Goal: Transaction & Acquisition: Subscribe to service/newsletter

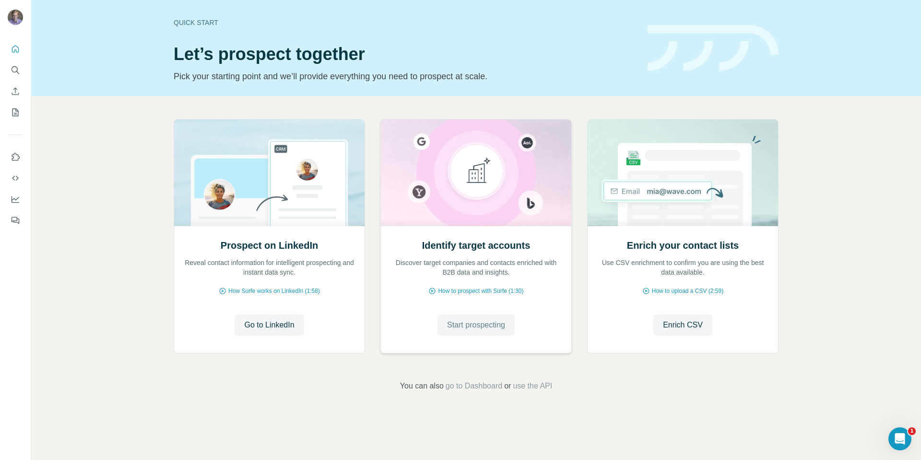
click at [474, 322] on span "Start prospecting" at bounding box center [476, 325] width 58 height 12
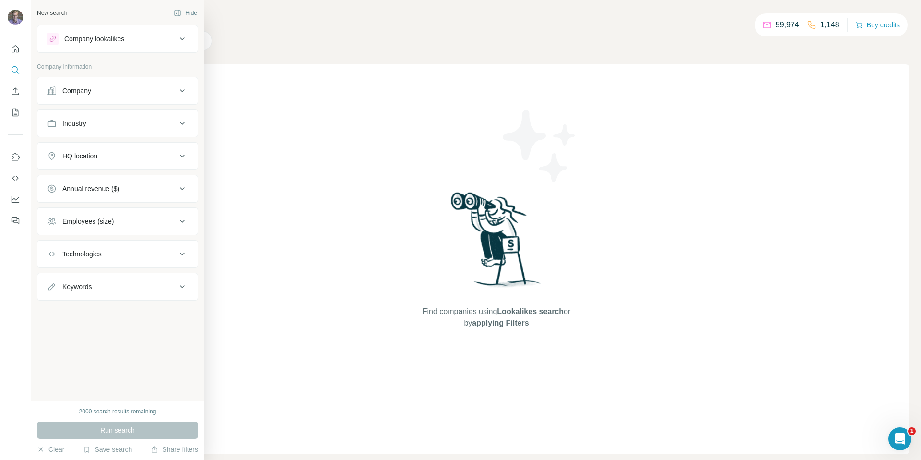
click at [87, 40] on div "Company lookalikes" at bounding box center [94, 39] width 60 height 10
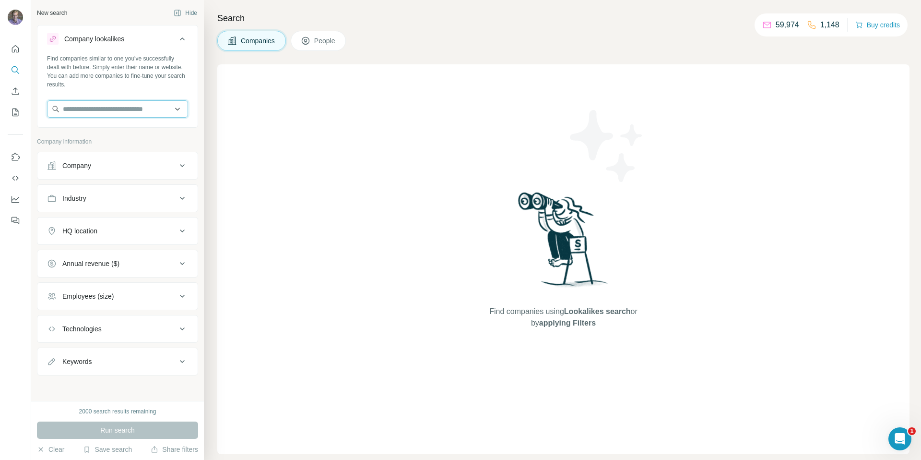
click at [77, 103] on input "text" at bounding box center [117, 108] width 141 height 17
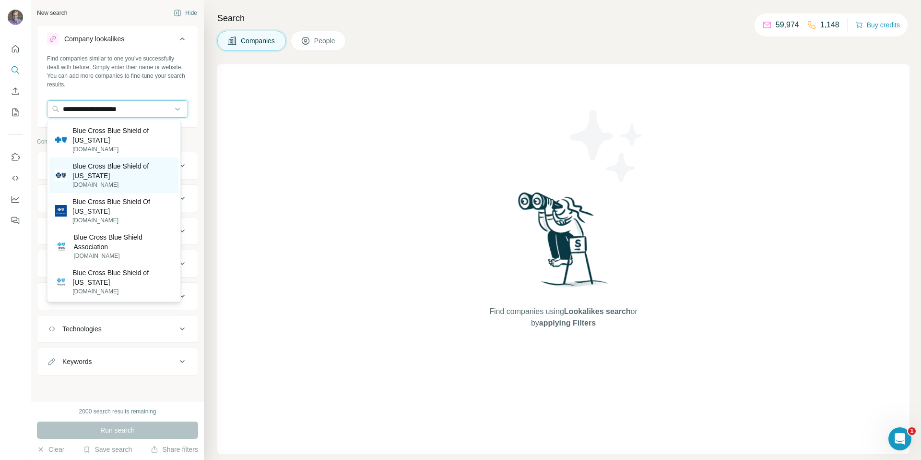
type input "**********"
click at [88, 169] on p "Blue Cross Blue Shield of [US_STATE]" at bounding box center [122, 170] width 100 height 19
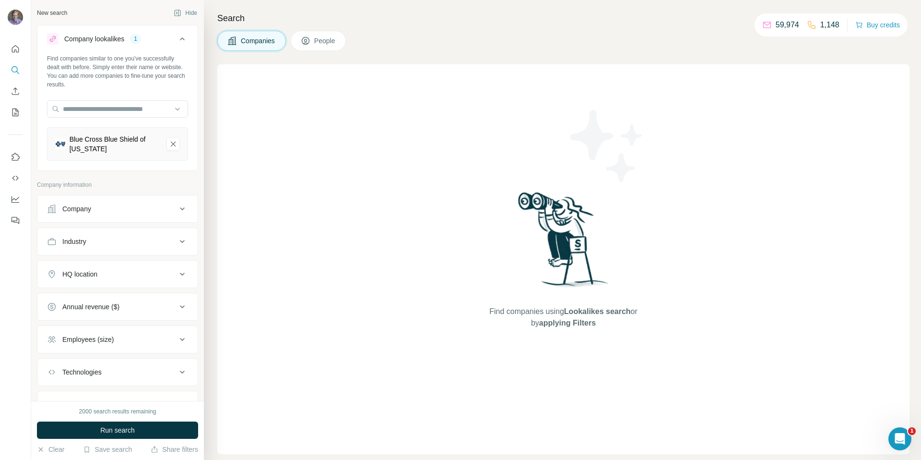
click at [178, 208] on icon at bounding box center [183, 209] width 12 height 12
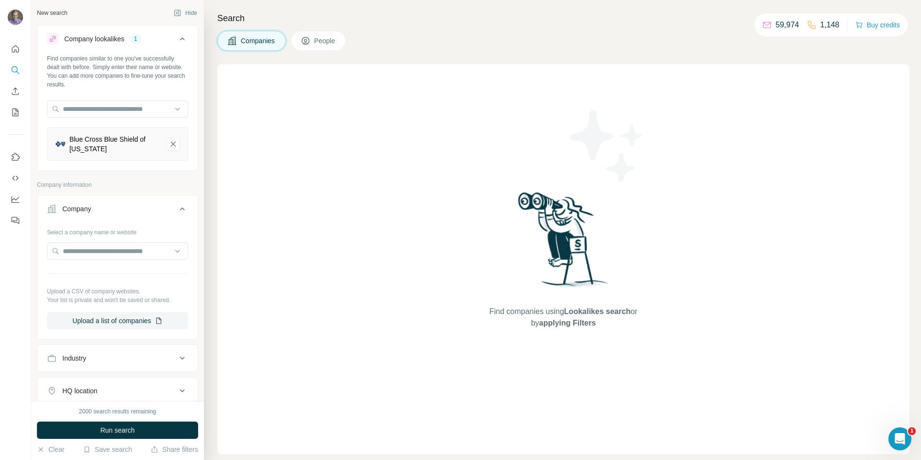
click at [180, 358] on icon at bounding box center [182, 357] width 5 height 3
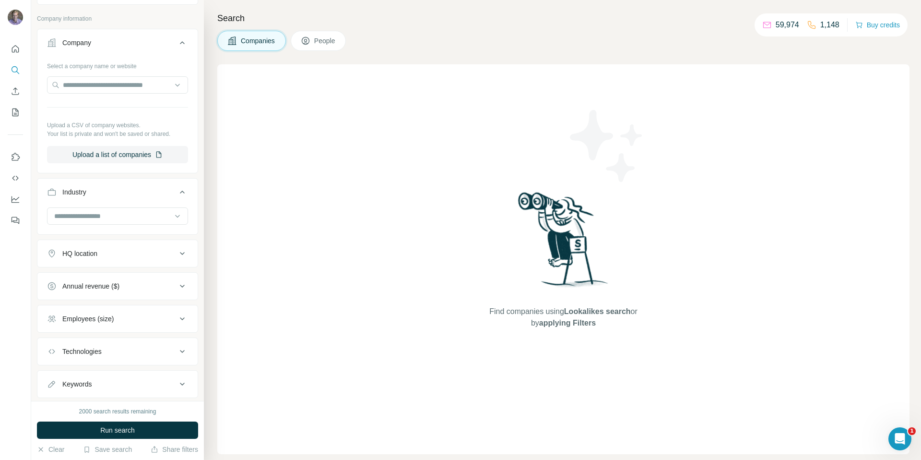
scroll to position [168, 0]
click at [177, 253] on icon at bounding box center [183, 251] width 12 height 12
click at [119, 275] on input "text" at bounding box center [117, 274] width 141 height 17
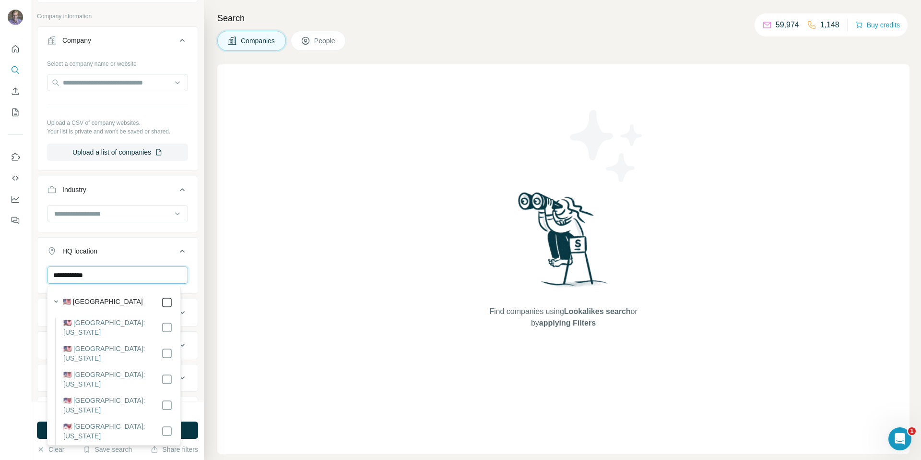
type input "**********"
click at [165, 296] on icon at bounding box center [167, 302] width 12 height 12
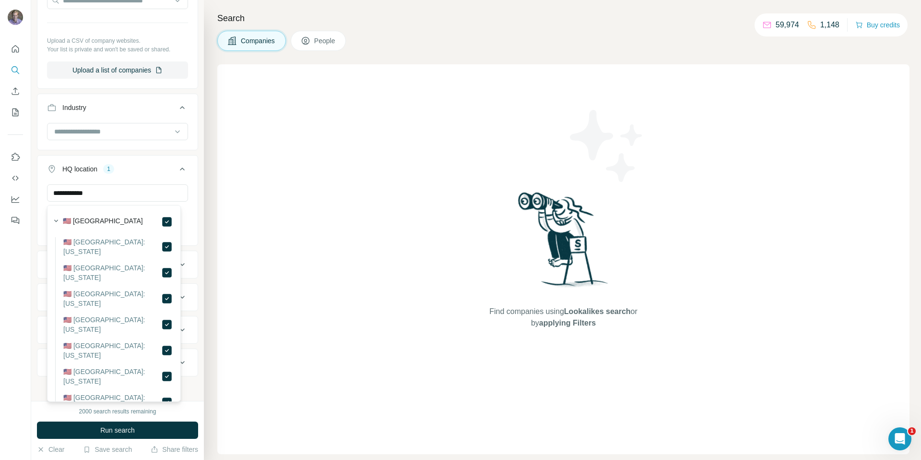
scroll to position [253, 0]
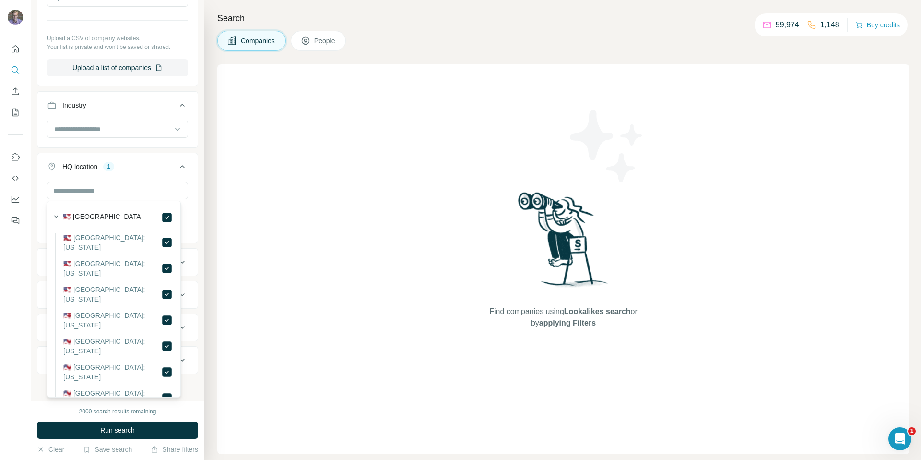
click at [278, 322] on div "Find companies using Lookalikes search or by applying Filters" at bounding box center [563, 259] width 692 height 390
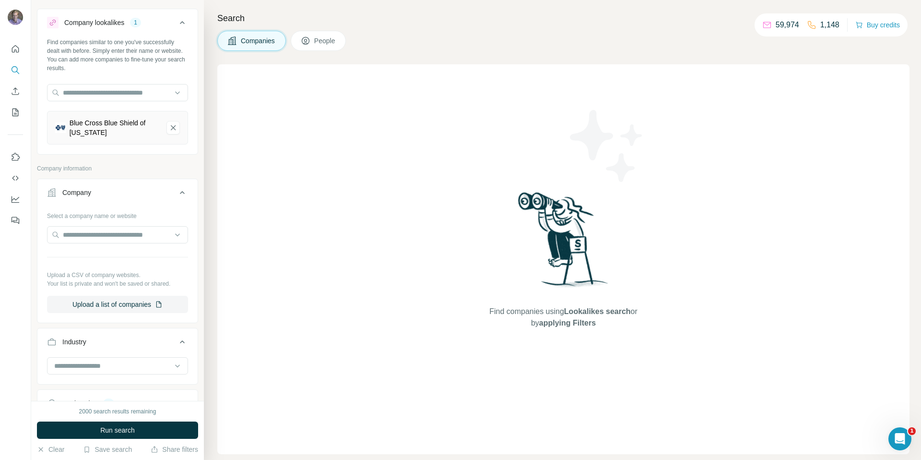
scroll to position [0, 0]
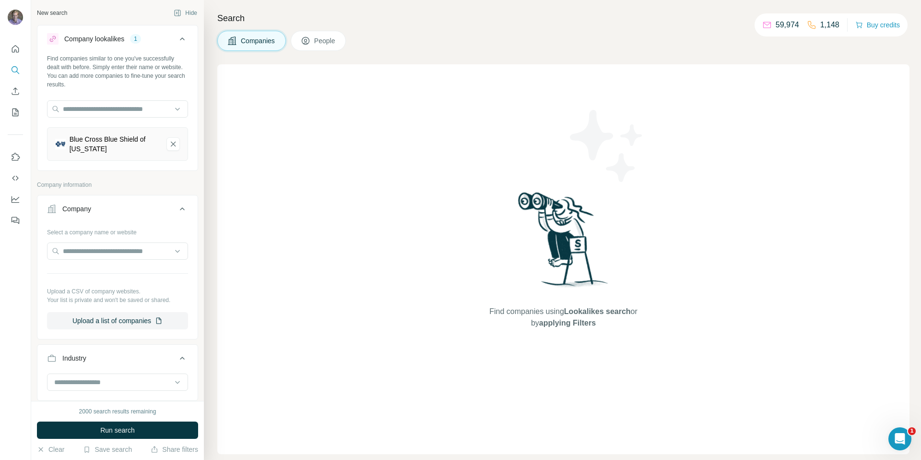
click at [325, 37] on span "People" at bounding box center [325, 41] width 22 height 10
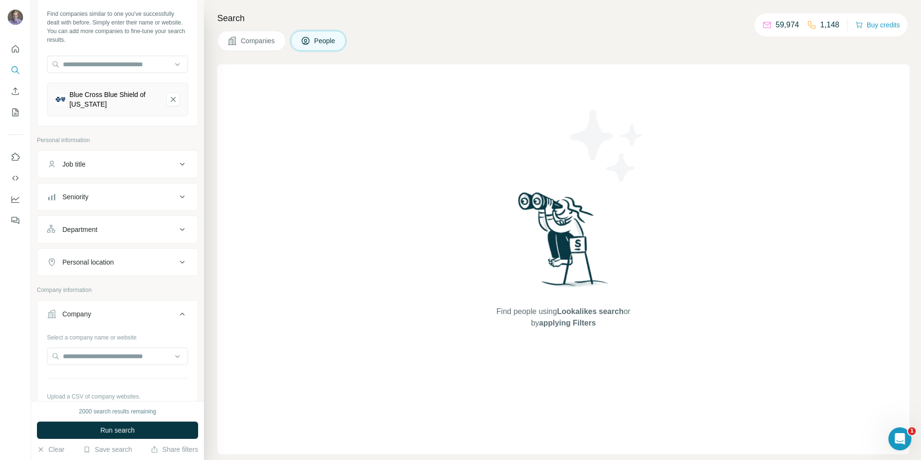
scroll to position [55, 0]
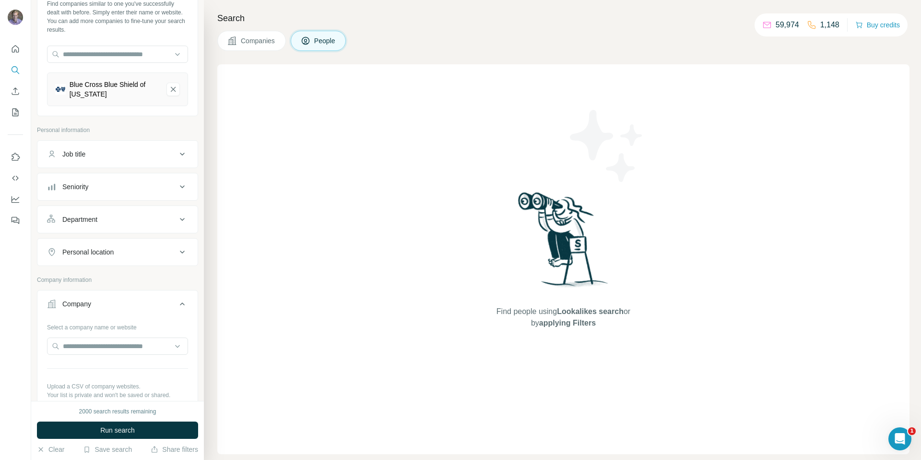
click at [148, 156] on div "Job title" at bounding box center [112, 154] width 130 height 10
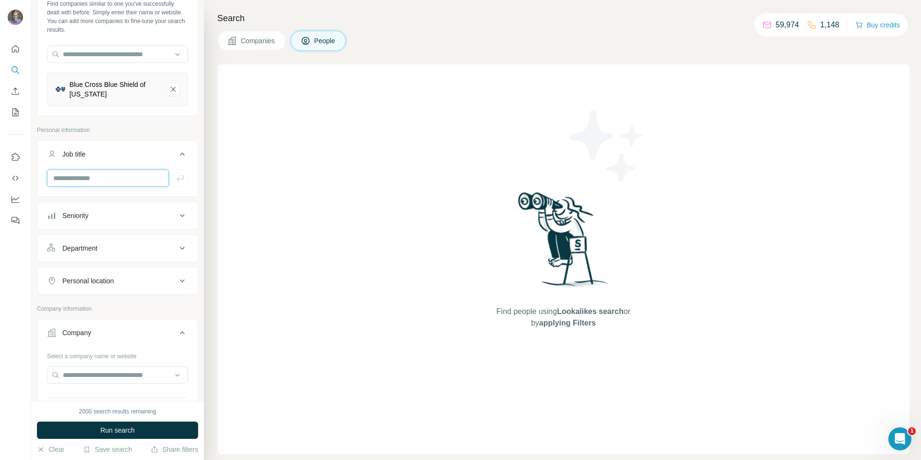
click at [87, 180] on input "text" at bounding box center [108, 177] width 122 height 17
type input "*"
click at [177, 213] on icon at bounding box center [183, 216] width 12 height 12
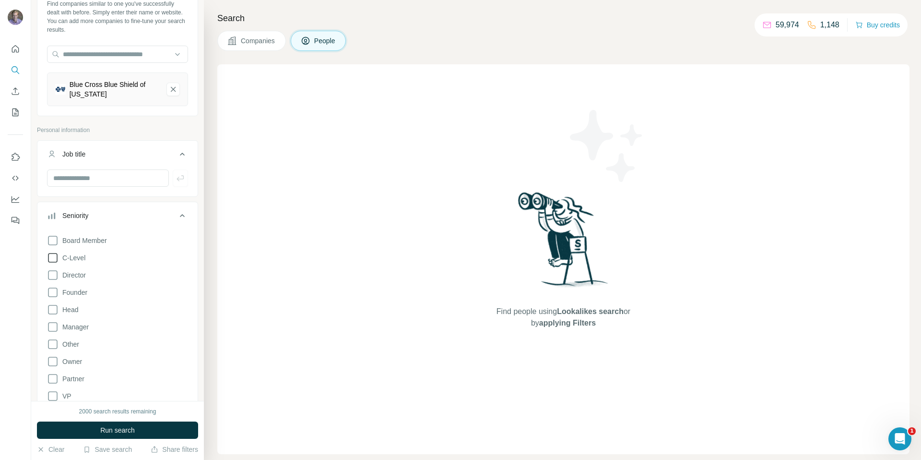
click at [54, 257] on icon at bounding box center [53, 258] width 12 height 12
click at [53, 275] on icon at bounding box center [53, 275] width 12 height 12
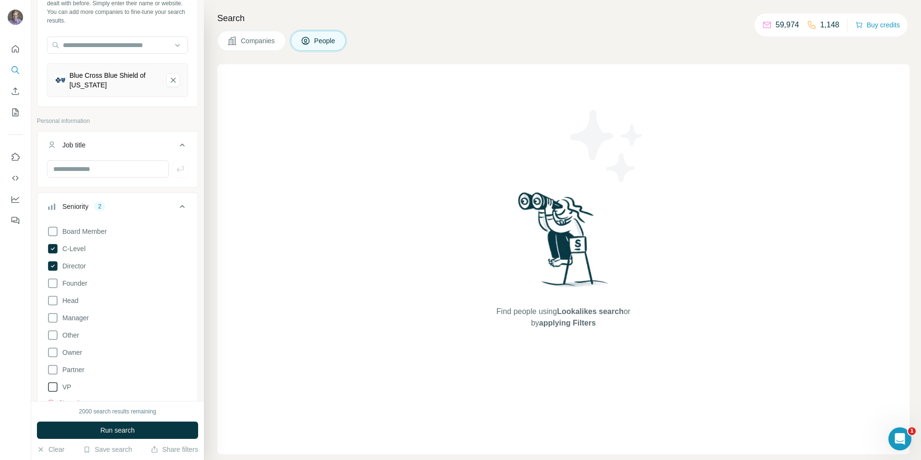
click at [52, 391] on icon at bounding box center [53, 387] width 10 height 10
click at [120, 435] on button "Run search" at bounding box center [117, 429] width 161 height 17
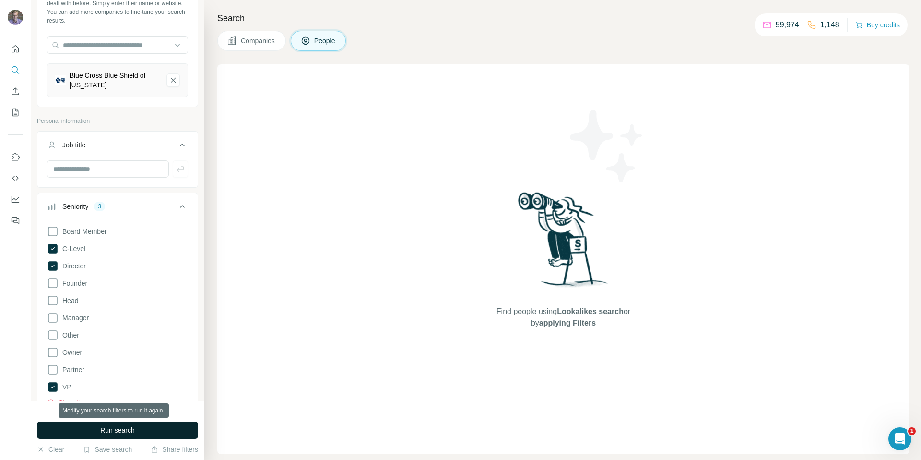
click at [126, 429] on span "Run search" at bounding box center [117, 430] width 35 height 10
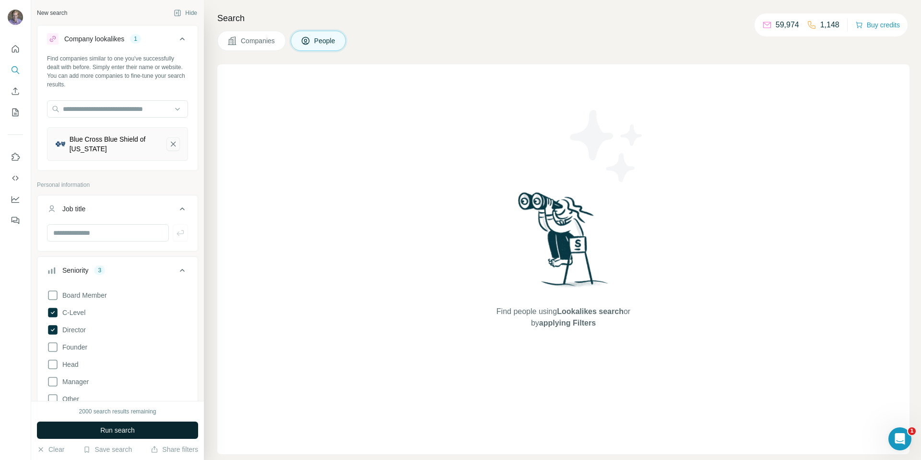
click at [169, 146] on icon "Blue Cross Blue Shield of Michigan-remove-button" at bounding box center [173, 144] width 9 height 10
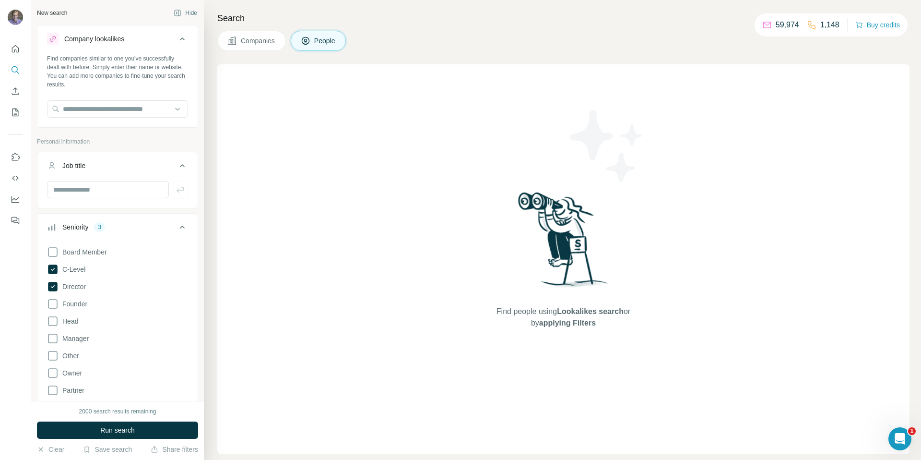
click at [180, 225] on icon at bounding box center [182, 226] width 5 height 3
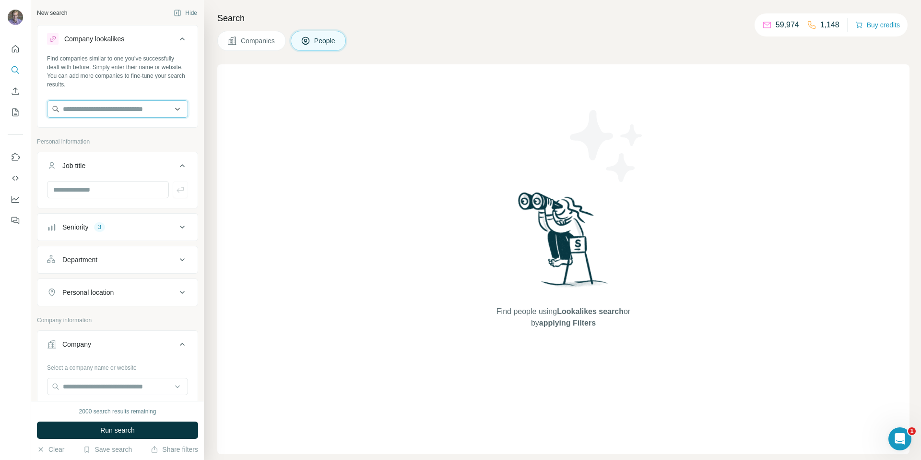
click at [95, 108] on input "text" at bounding box center [117, 108] width 141 height 17
type input "**********"
click at [75, 138] on p "Blue Cross and Blue Shield of [US_STATE] Foundation" at bounding box center [121, 135] width 103 height 19
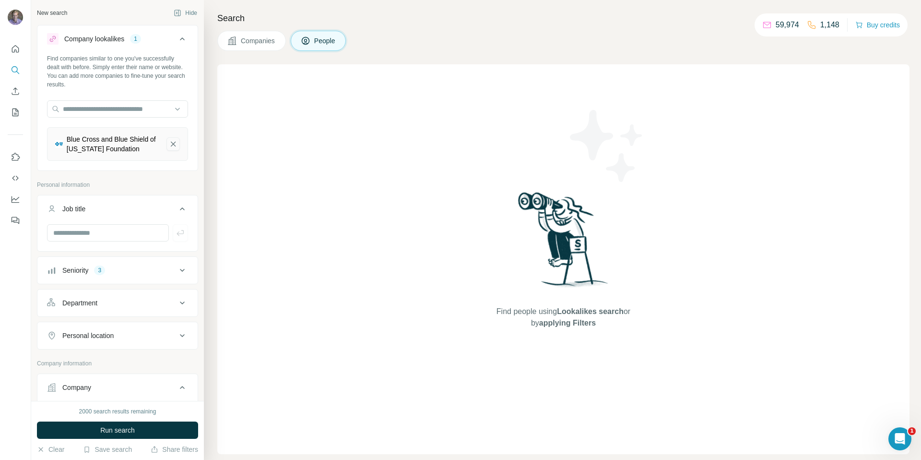
click at [171, 145] on icon "Blue Cross and Blue Shield of Minnesota Foundation-remove-button" at bounding box center [173, 144] width 5 height 5
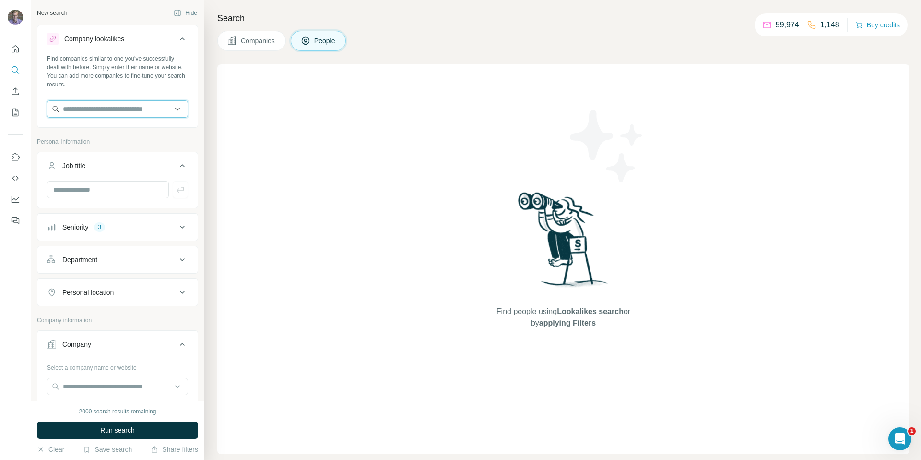
click at [107, 112] on input "text" at bounding box center [117, 108] width 141 height 17
type input "*"
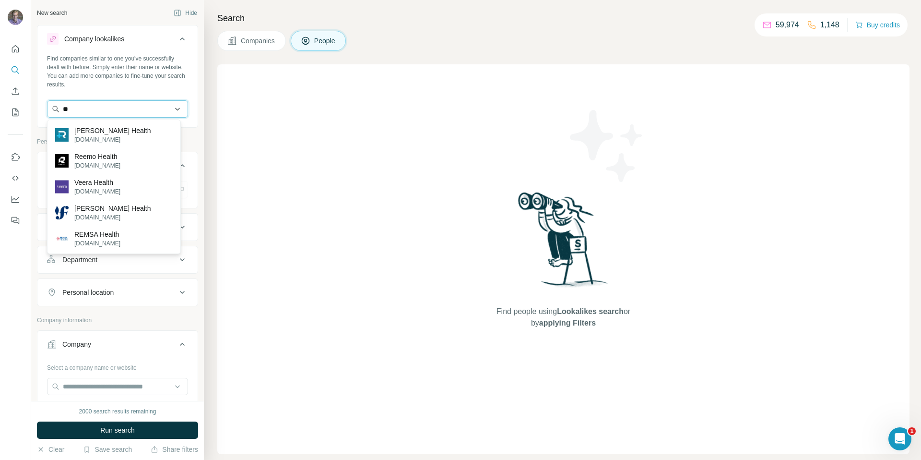
type input "*"
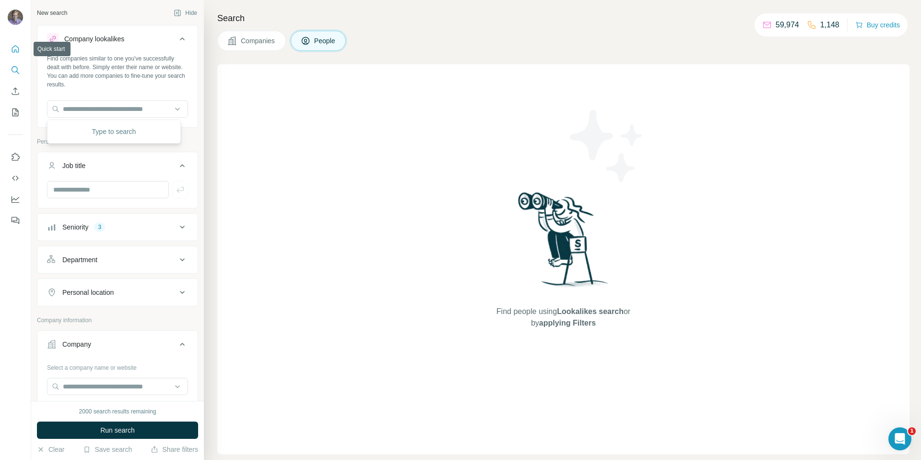
click at [19, 53] on icon "Quick start" at bounding box center [16, 49] width 10 height 10
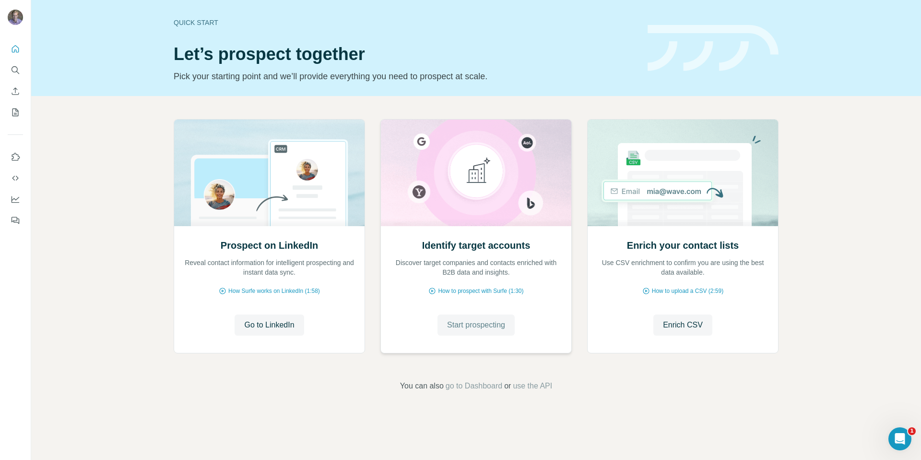
click at [471, 322] on span "Start prospecting" at bounding box center [476, 325] width 58 height 12
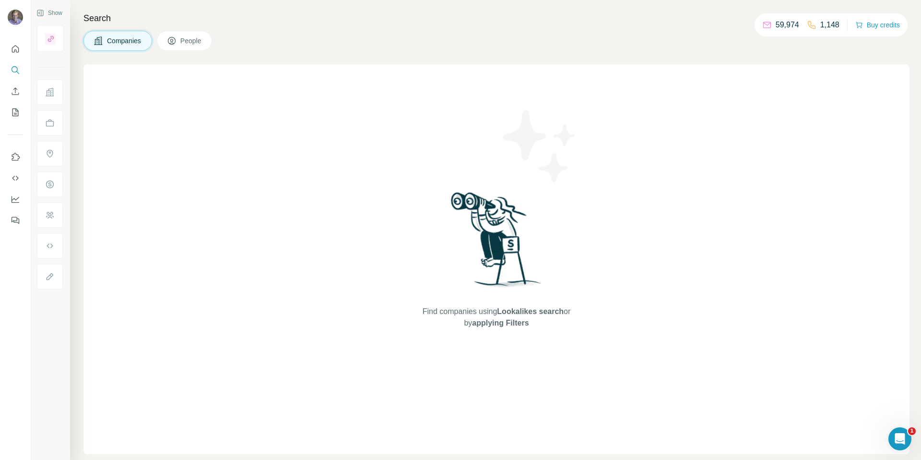
click at [202, 32] on button "People" at bounding box center [185, 41] width 56 height 20
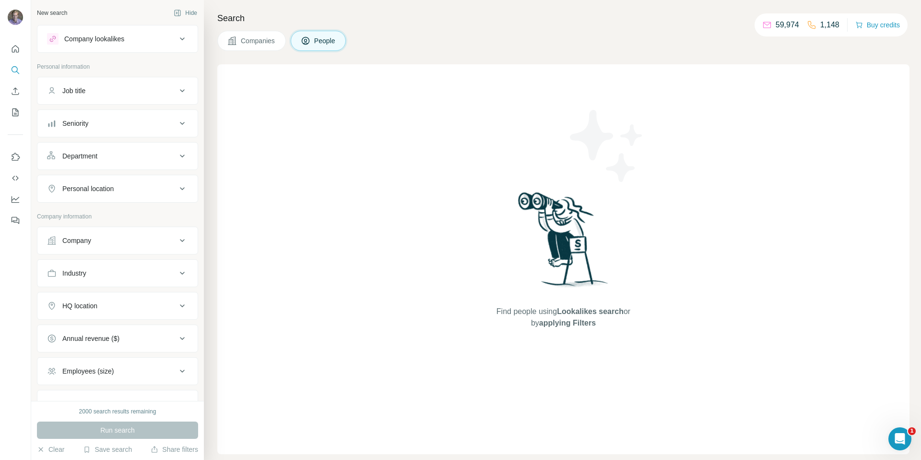
click at [177, 239] on icon at bounding box center [183, 241] width 12 height 12
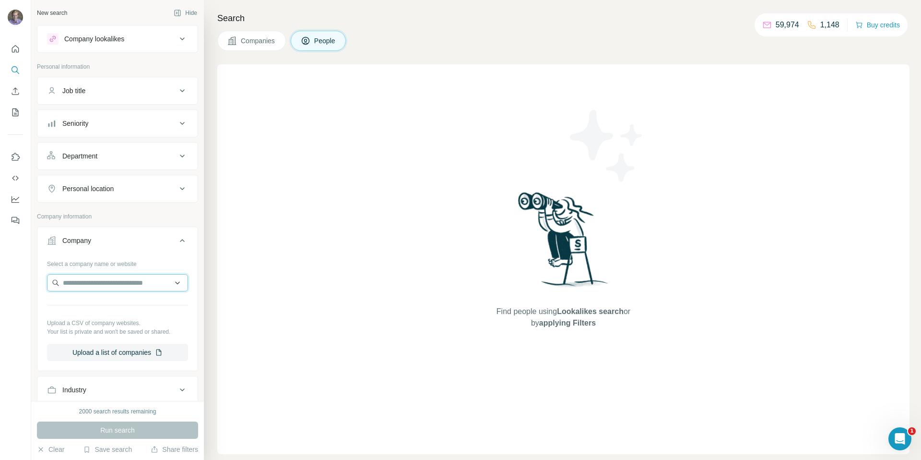
click at [96, 275] on input "text" at bounding box center [117, 282] width 141 height 17
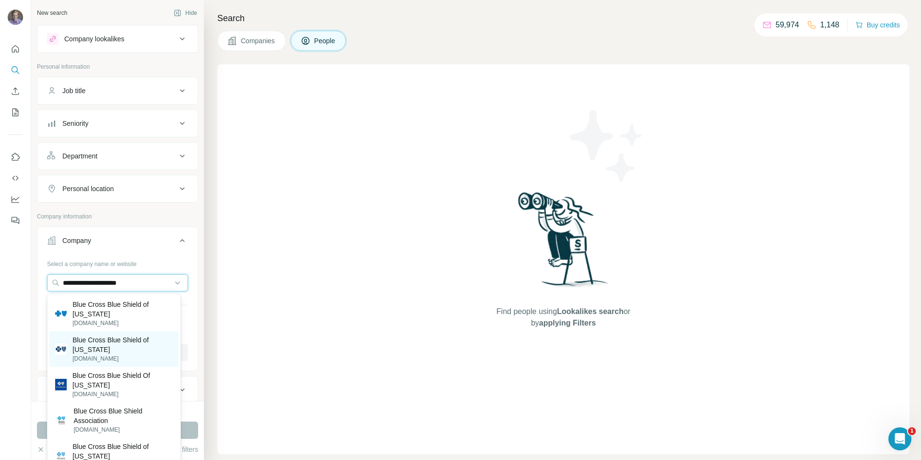
type input "**********"
click at [89, 349] on p "Blue Cross Blue Shield of [US_STATE]" at bounding box center [122, 344] width 100 height 19
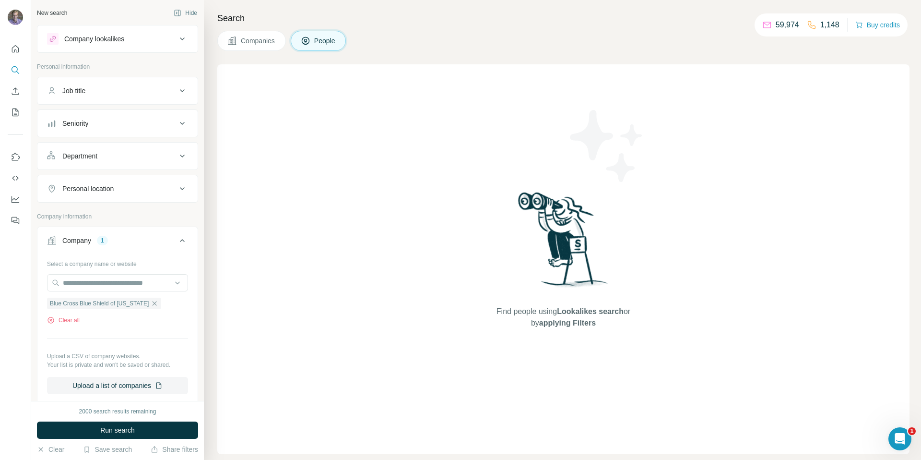
click at [177, 120] on icon at bounding box center [183, 124] width 12 height 12
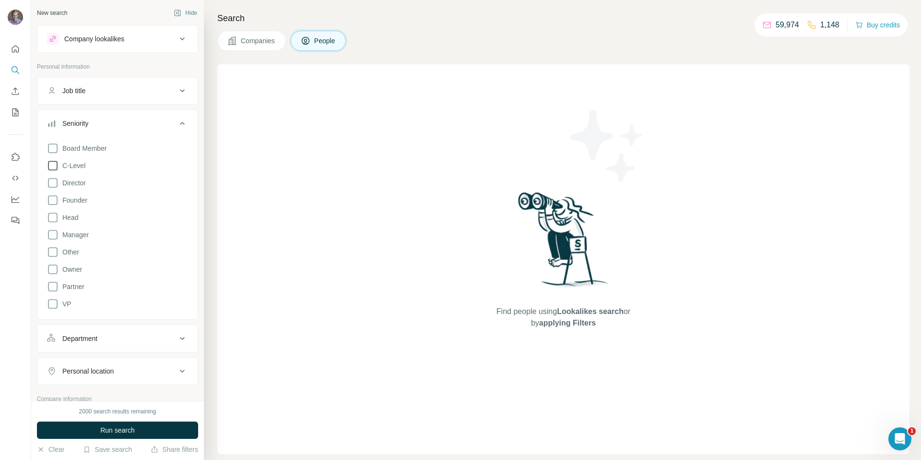
click at [51, 164] on icon at bounding box center [53, 166] width 12 height 12
click at [52, 182] on icon at bounding box center [53, 183] width 12 height 12
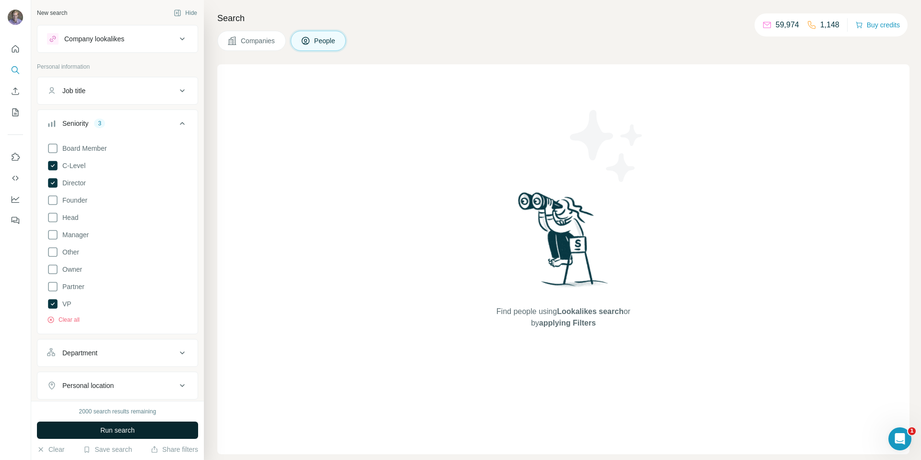
click at [135, 427] on button "Run search" at bounding box center [117, 429] width 161 height 17
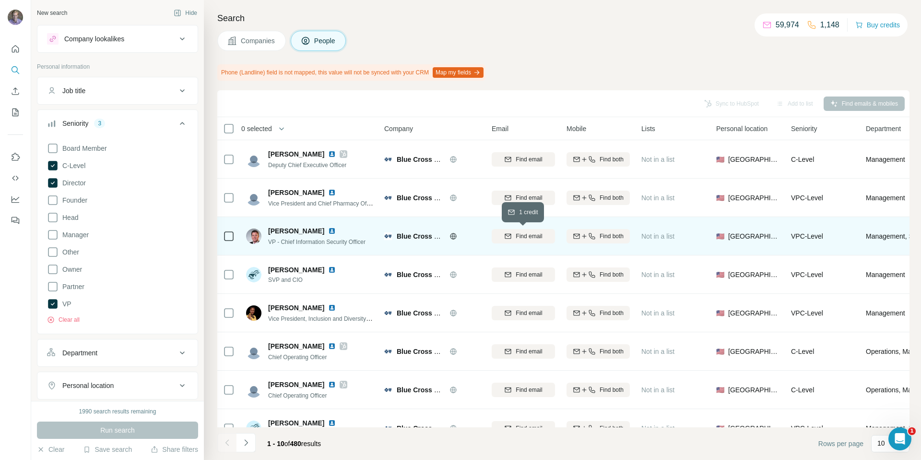
scroll to position [102, 0]
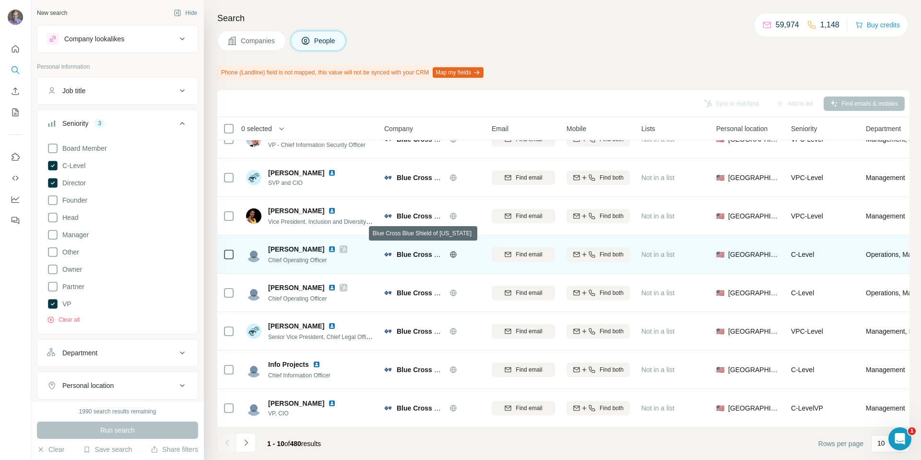
click at [415, 250] on span "Blue Cross Blue Shield of [US_STATE]" at bounding box center [458, 254] width 122 height 8
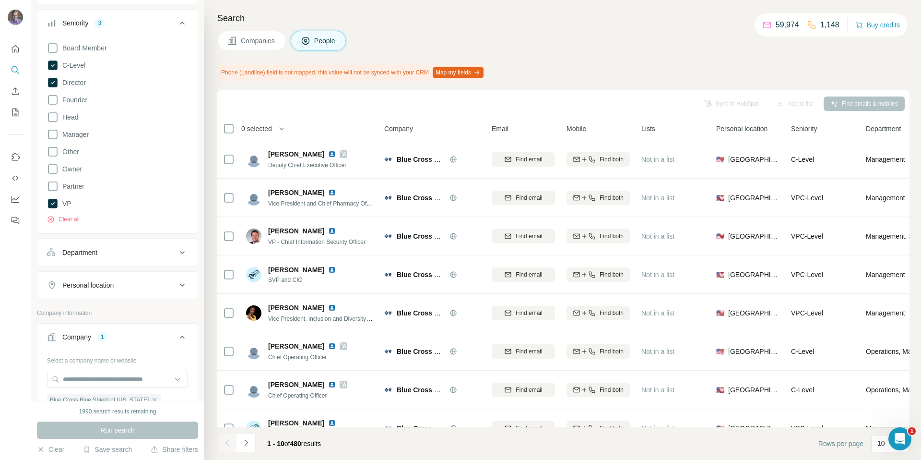
scroll to position [0, 0]
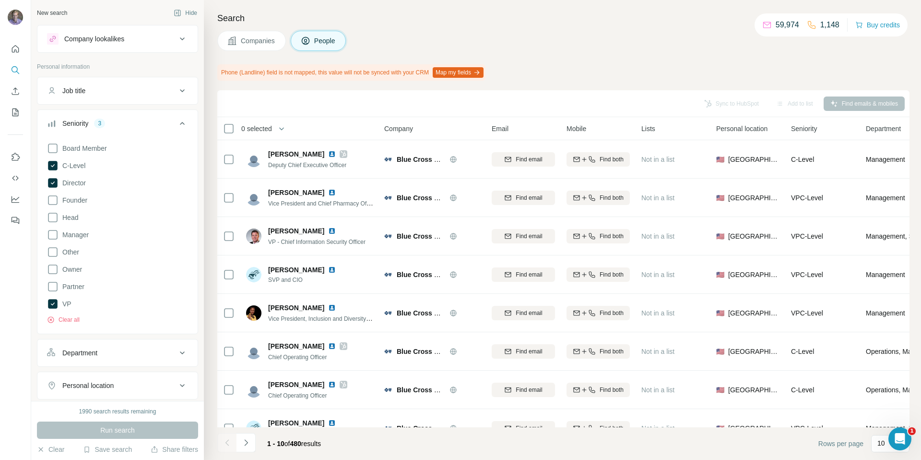
click at [177, 92] on icon at bounding box center [183, 91] width 12 height 12
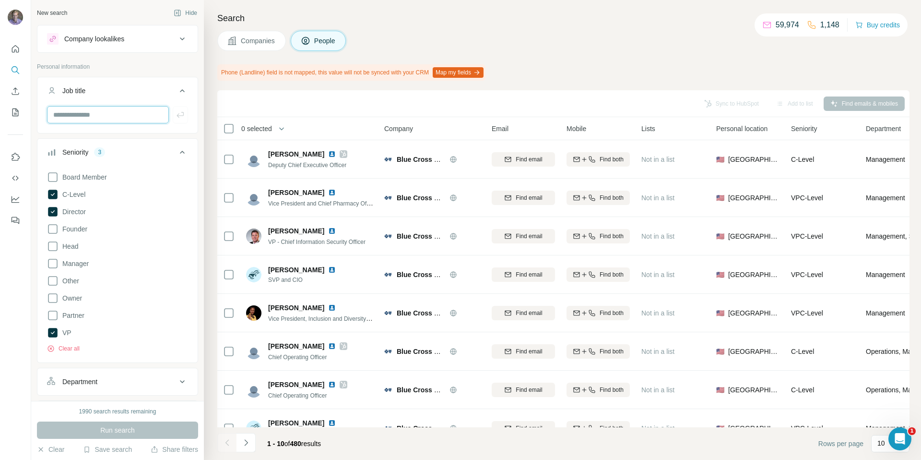
click at [110, 114] on input "text" at bounding box center [108, 114] width 122 height 17
type input "**********"
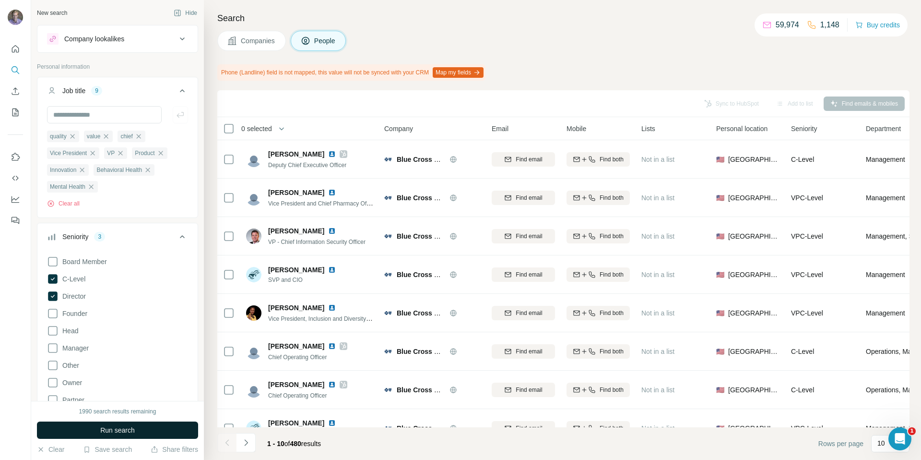
click at [130, 436] on button "Run search" at bounding box center [117, 429] width 161 height 17
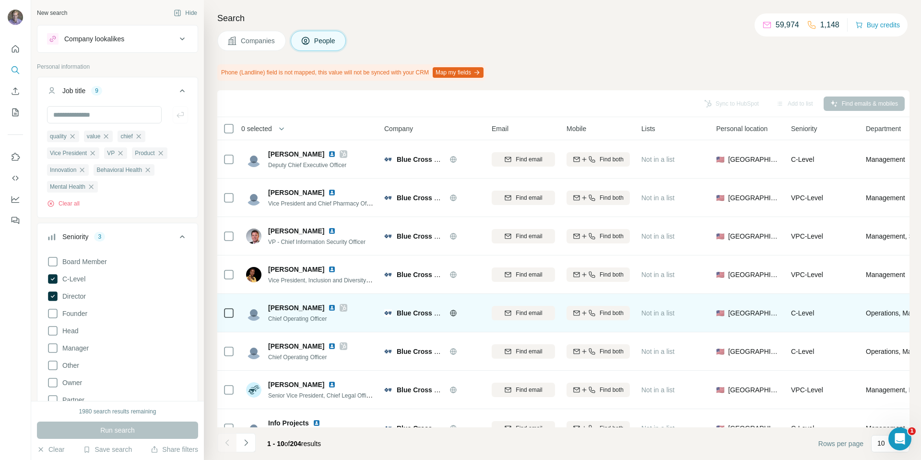
click at [343, 307] on icon at bounding box center [343, 308] width 5 height 6
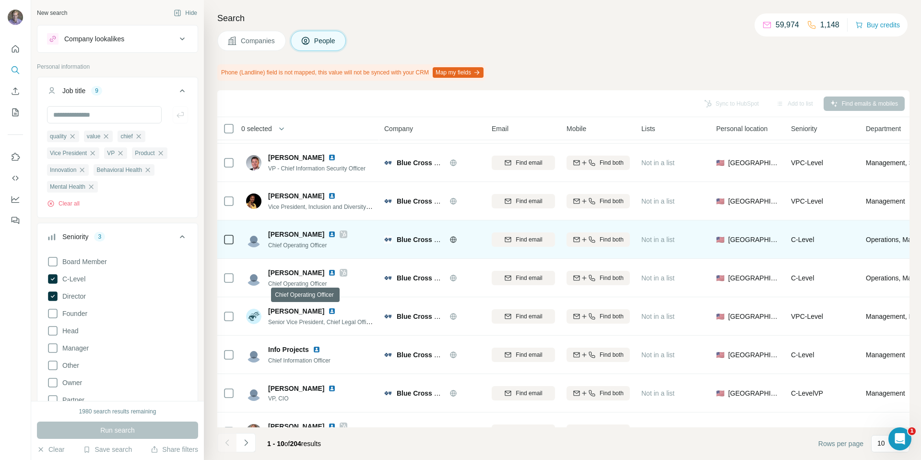
scroll to position [102, 0]
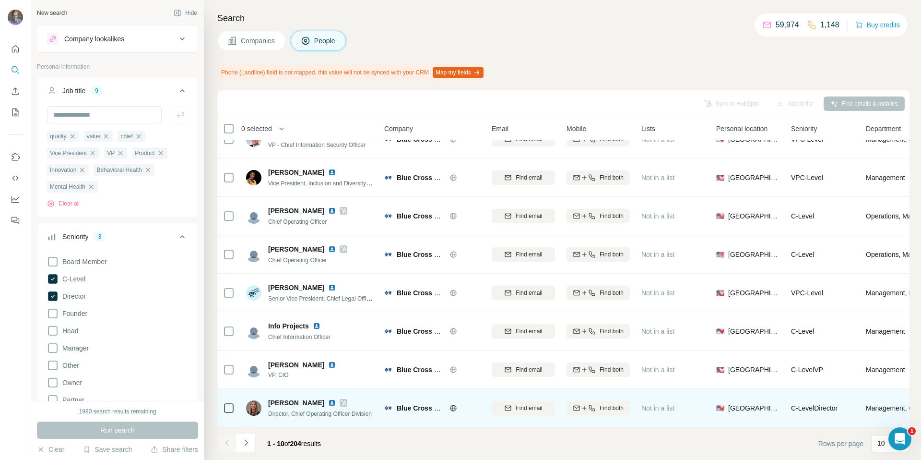
click at [341, 400] on icon at bounding box center [344, 403] width 6 height 8
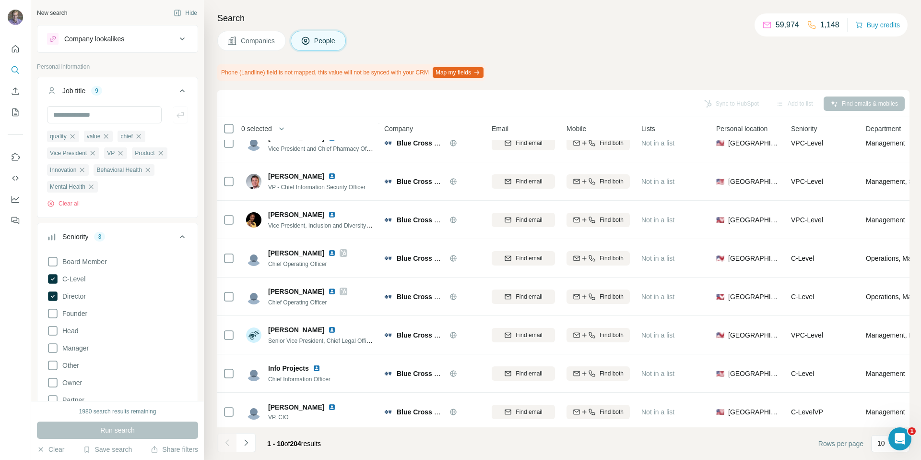
scroll to position [52, 0]
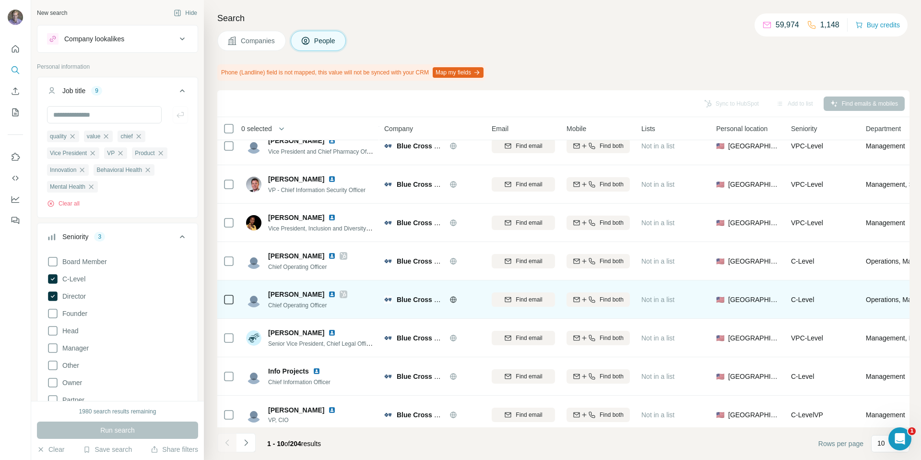
click at [342, 295] on icon at bounding box center [344, 294] width 6 height 8
click at [330, 296] on img at bounding box center [332, 294] width 8 height 8
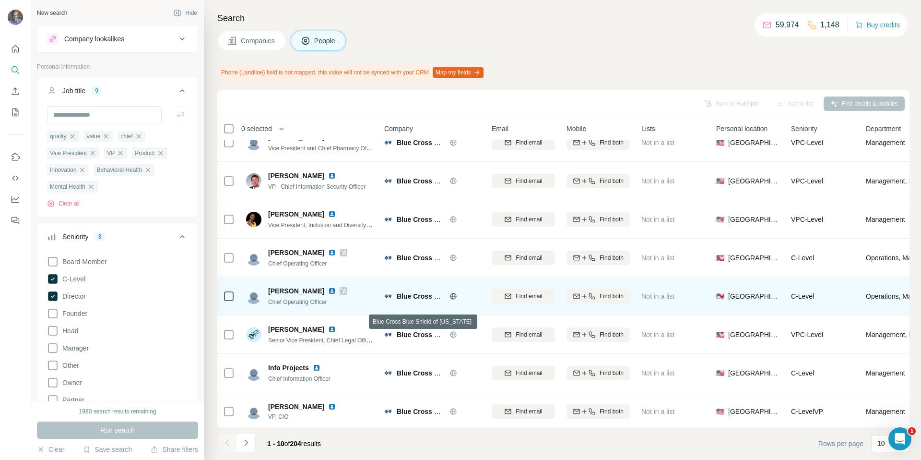
scroll to position [58, 0]
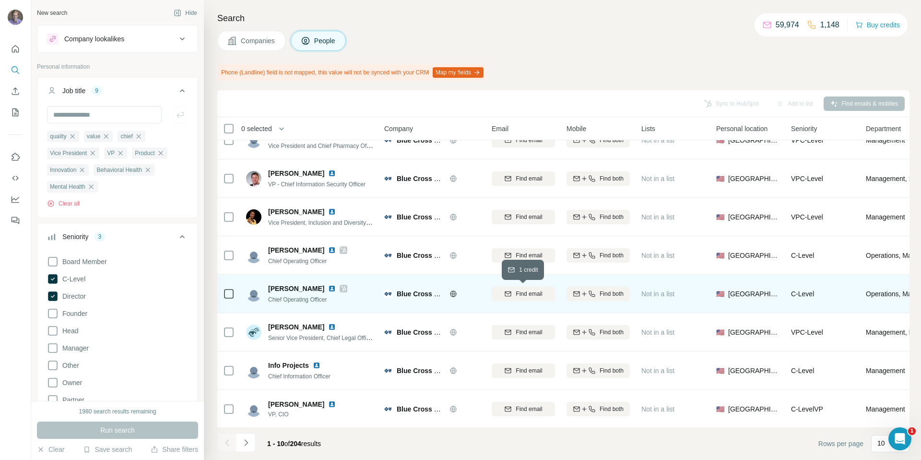
click at [531, 296] on span "Find email" at bounding box center [529, 293] width 26 height 9
click at [613, 296] on span "Find both" at bounding box center [612, 293] width 24 height 9
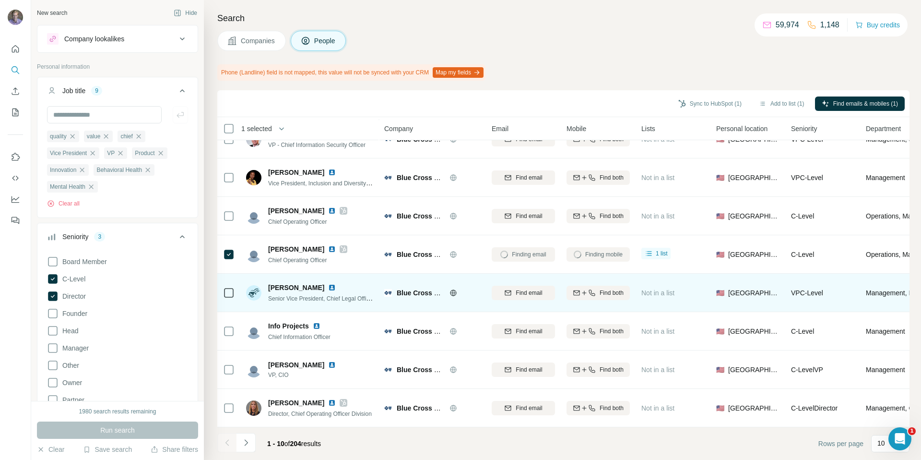
scroll to position [102, 0]
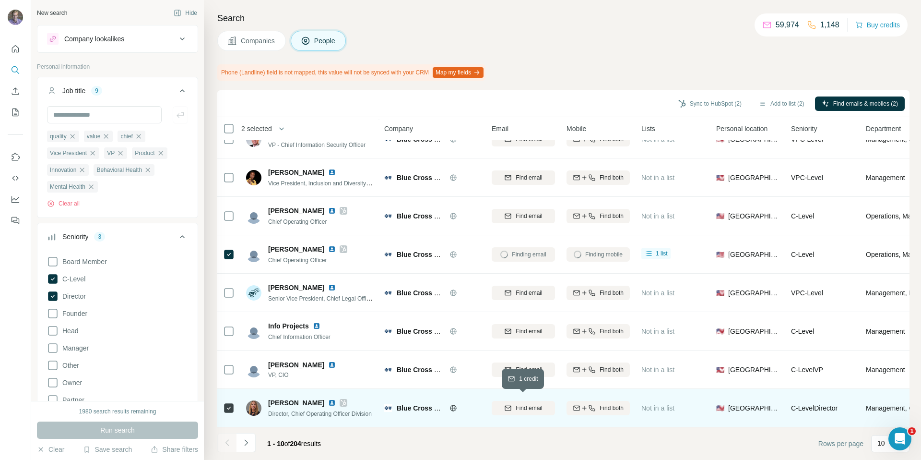
click at [523, 403] on span "Find email" at bounding box center [529, 407] width 26 height 9
click at [597, 403] on div "Find both" at bounding box center [598, 407] width 63 height 9
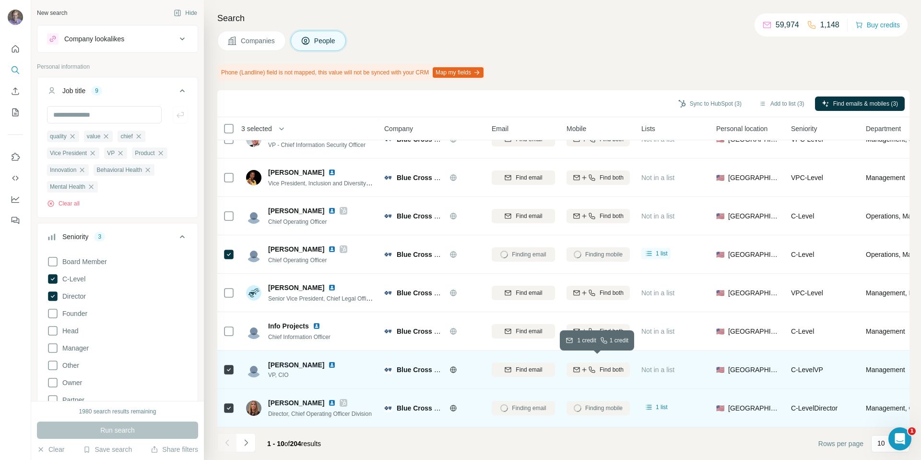
click at [605, 365] on span "Find both" at bounding box center [612, 369] width 24 height 9
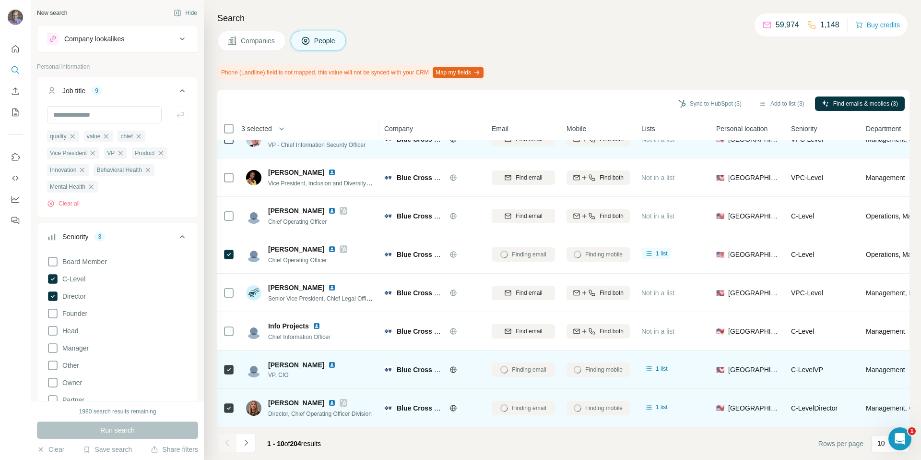
scroll to position [0, 0]
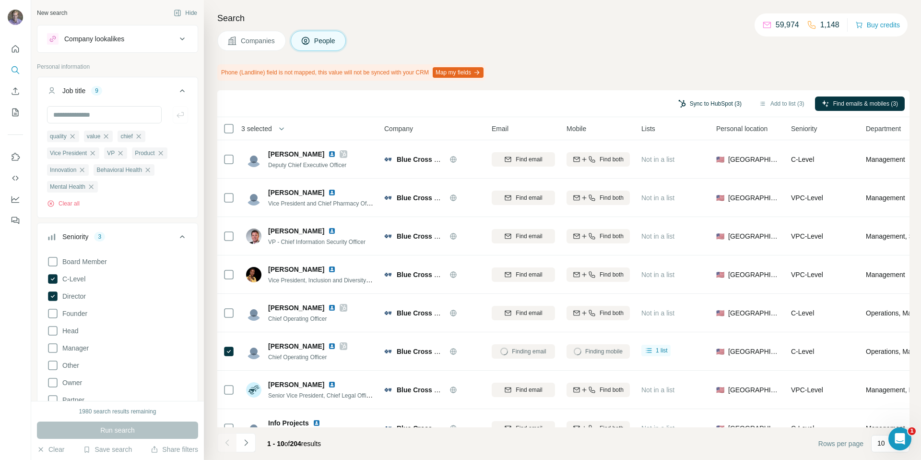
click at [716, 105] on button "Sync to HubSpot (3)" at bounding box center [710, 103] width 77 height 14
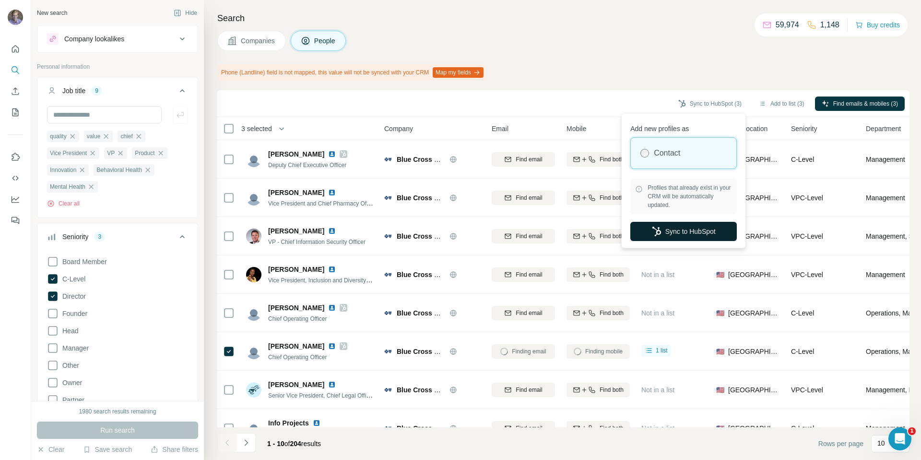
click at [686, 232] on button "Sync to HubSpot" at bounding box center [683, 231] width 107 height 19
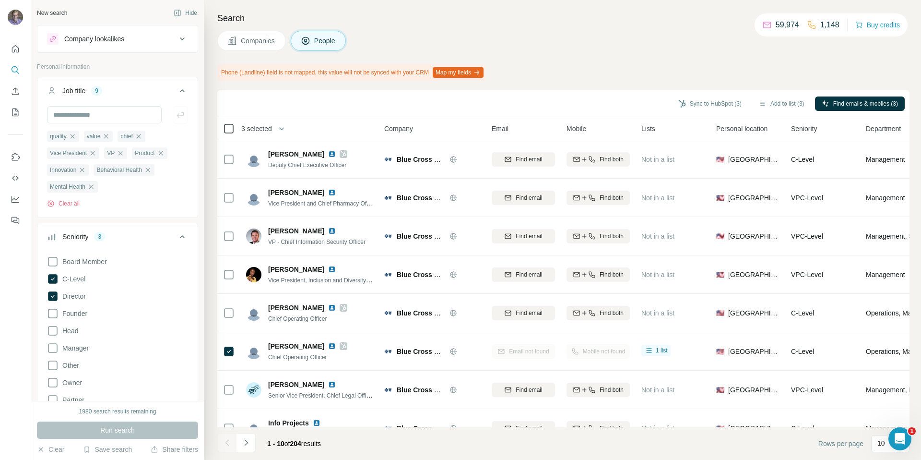
click at [227, 133] on icon at bounding box center [229, 129] width 12 height 12
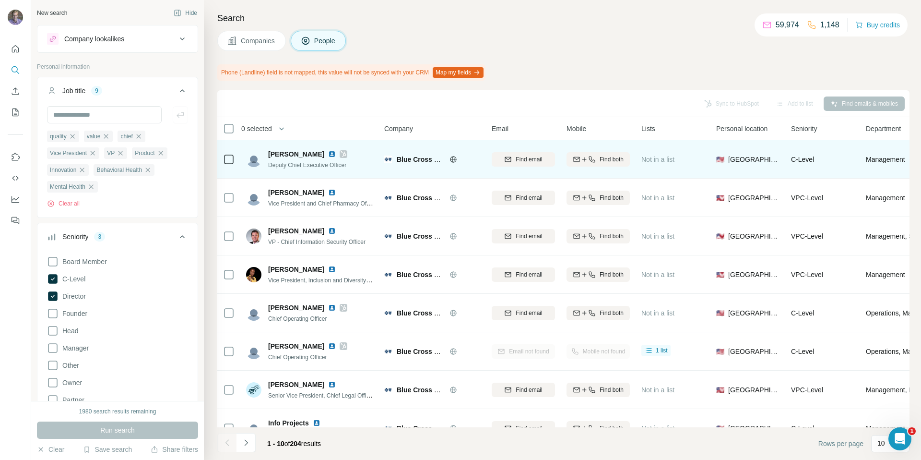
scroll to position [102, 0]
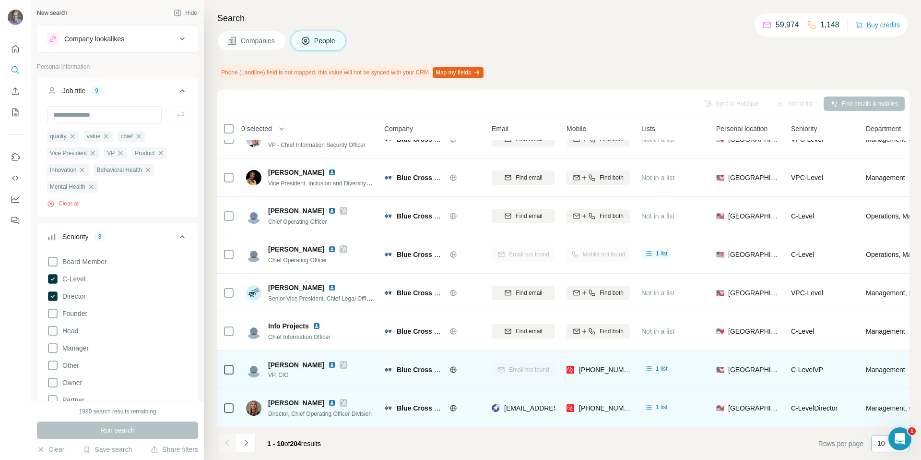
click at [887, 450] on div "10" at bounding box center [889, 443] width 24 height 16
click at [884, 369] on p "60" at bounding box center [883, 370] width 8 height 10
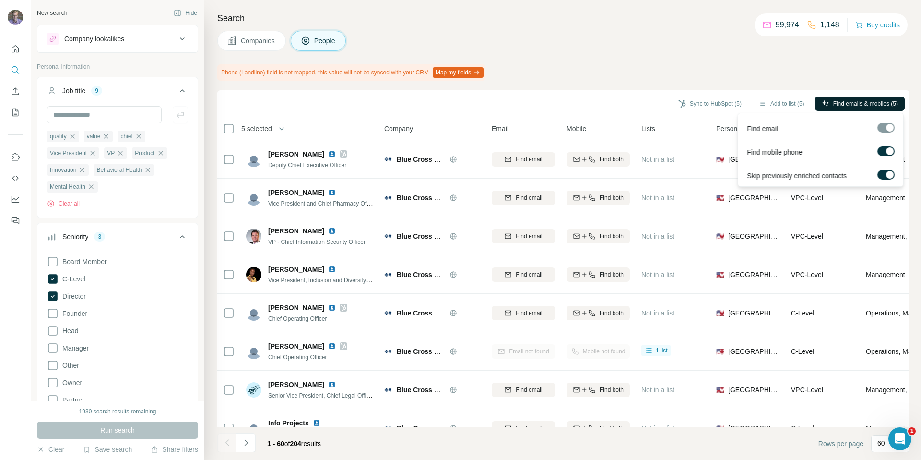
click at [852, 104] on span "Find emails & mobiles (5)" at bounding box center [865, 103] width 65 height 9
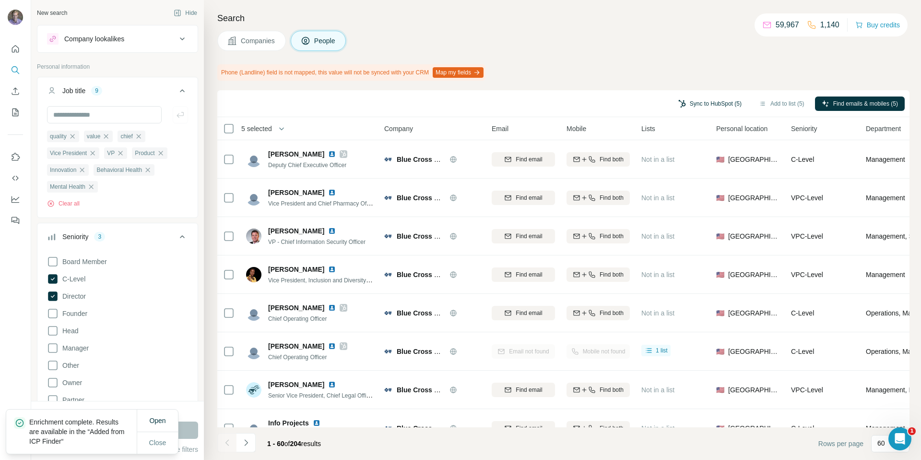
click at [691, 104] on button "Sync to HubSpot (5)" at bounding box center [710, 103] width 77 height 14
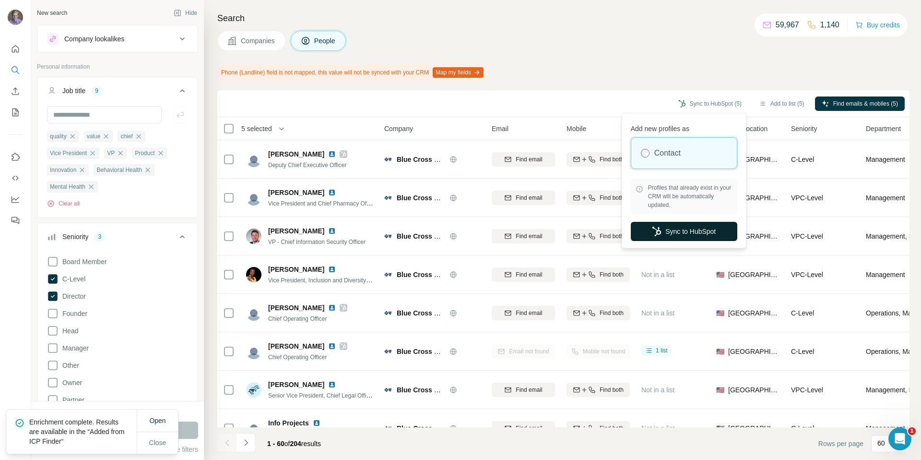
click at [680, 233] on button "Sync to HubSpot" at bounding box center [684, 231] width 107 height 19
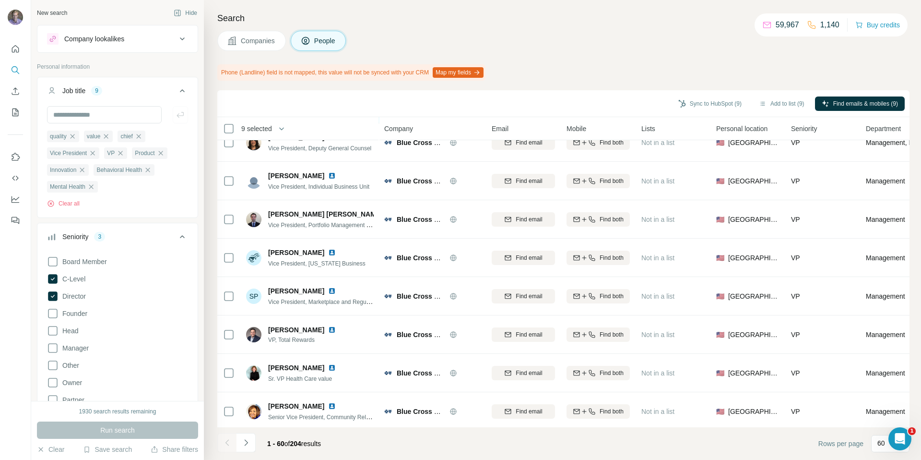
scroll to position [2021, 0]
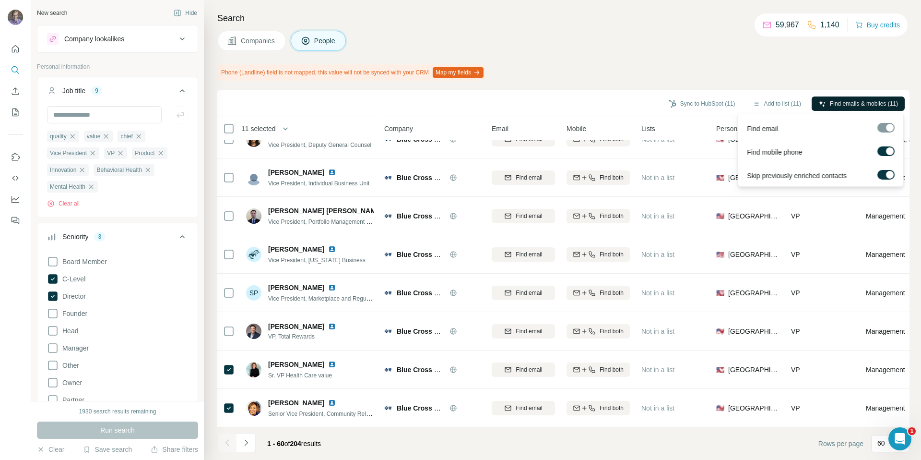
click at [880, 105] on span "Find emails & mobiles (11)" at bounding box center [864, 103] width 68 height 9
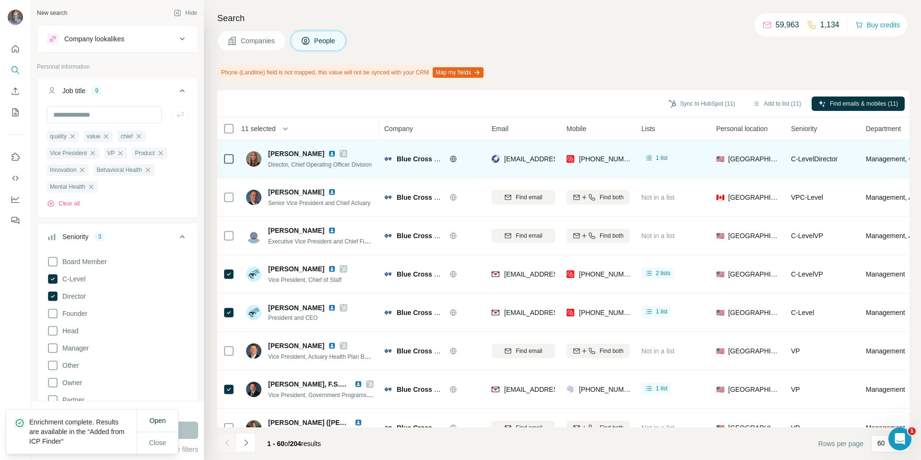
scroll to position [0, 0]
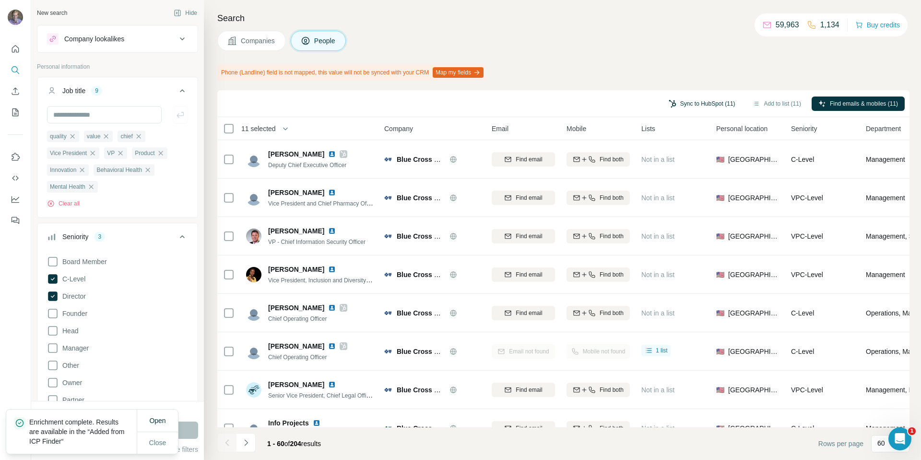
click at [701, 100] on button "Sync to HubSpot (11)" at bounding box center [702, 103] width 80 height 14
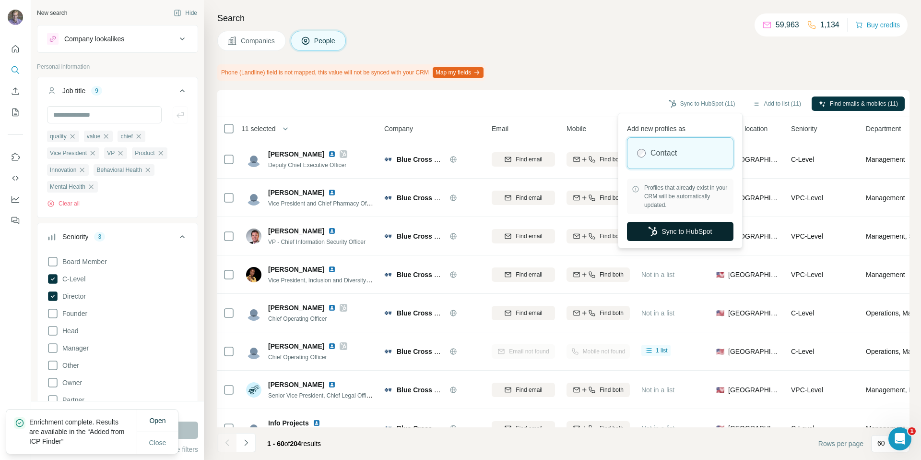
click at [674, 229] on button "Sync to HubSpot" at bounding box center [680, 231] width 107 height 19
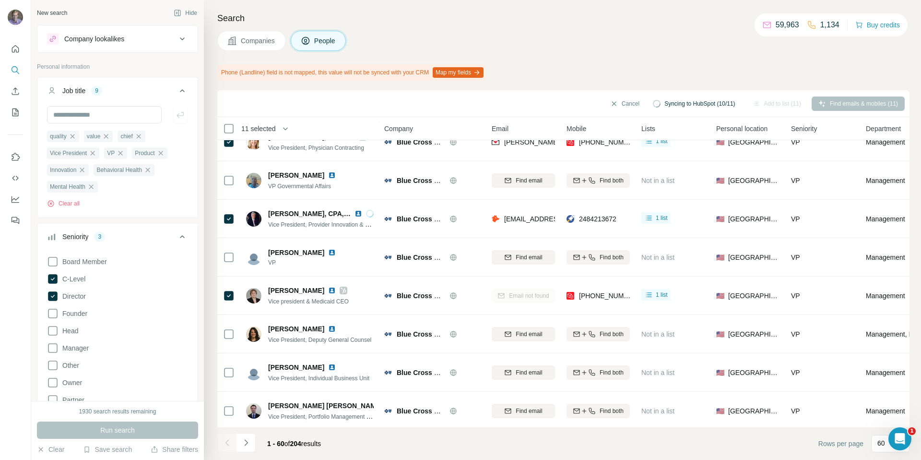
scroll to position [2021, 0]
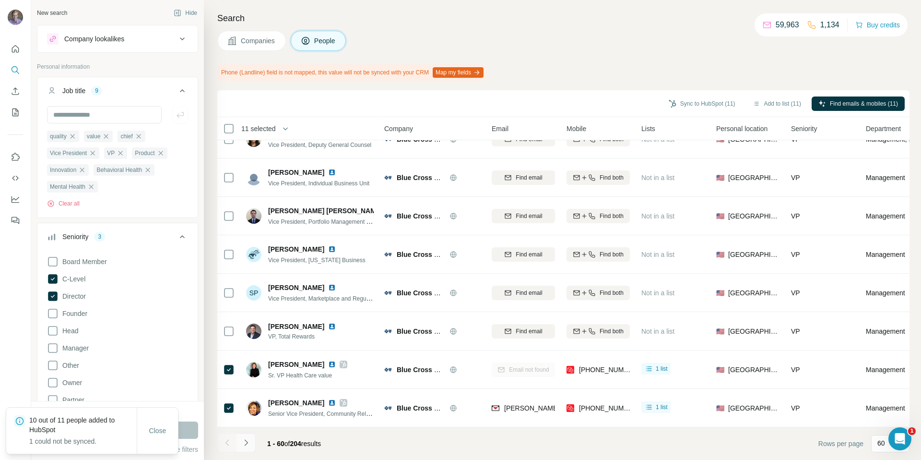
click at [248, 441] on icon "Navigate to next page" at bounding box center [246, 443] width 10 height 10
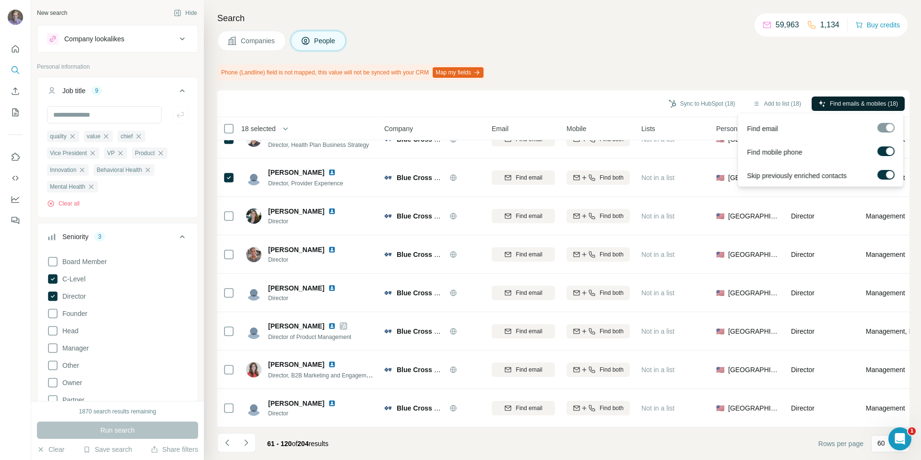
click at [839, 104] on span "Find emails & mobiles (18)" at bounding box center [864, 103] width 68 height 9
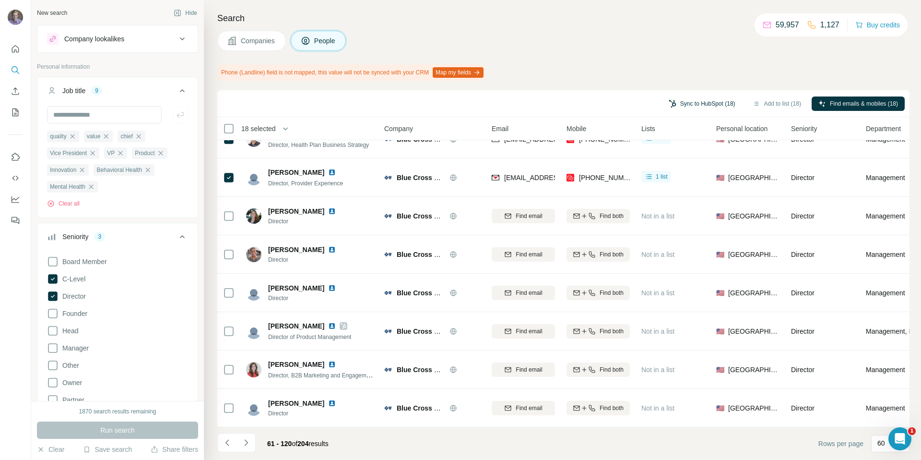
click at [682, 103] on button "Sync to HubSpot (18)" at bounding box center [702, 103] width 80 height 14
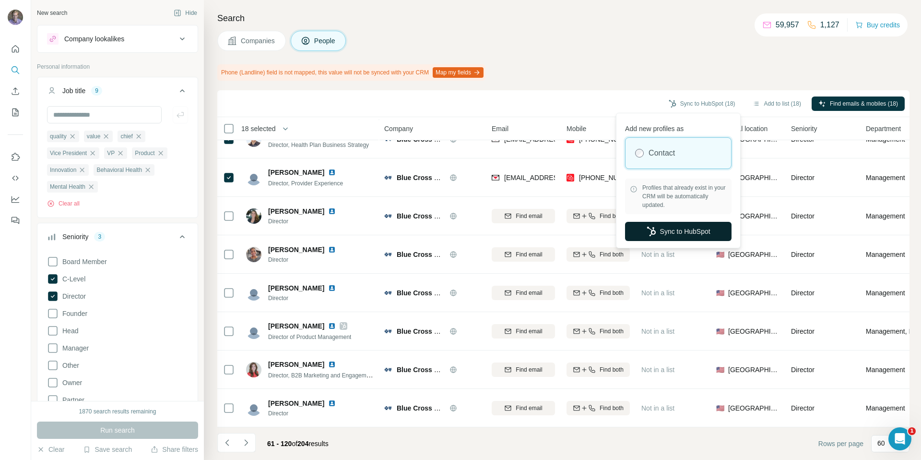
click at [671, 225] on button "Sync to HubSpot" at bounding box center [678, 231] width 107 height 19
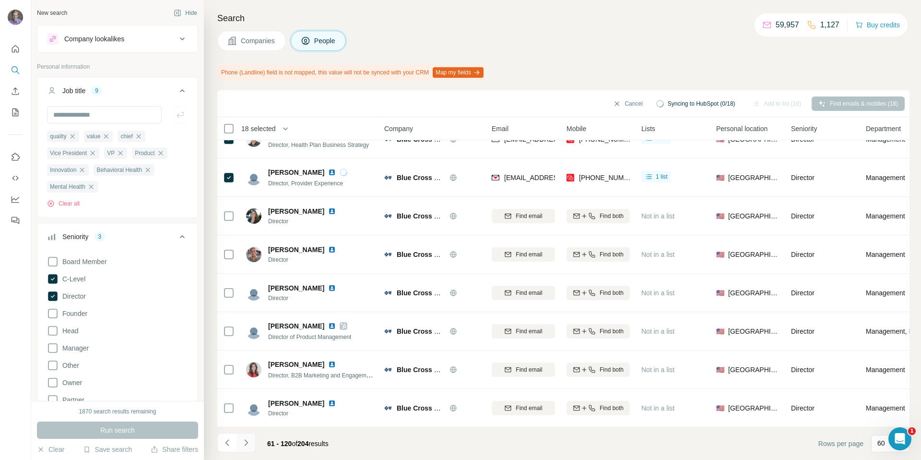
click at [246, 442] on icon "Navigate to next page" at bounding box center [246, 443] width 10 height 10
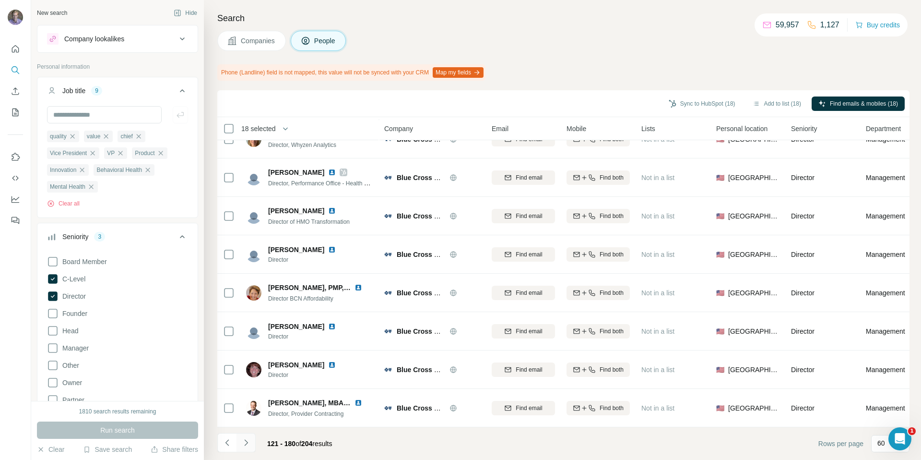
click at [249, 443] on icon "Navigate to next page" at bounding box center [246, 443] width 10 height 10
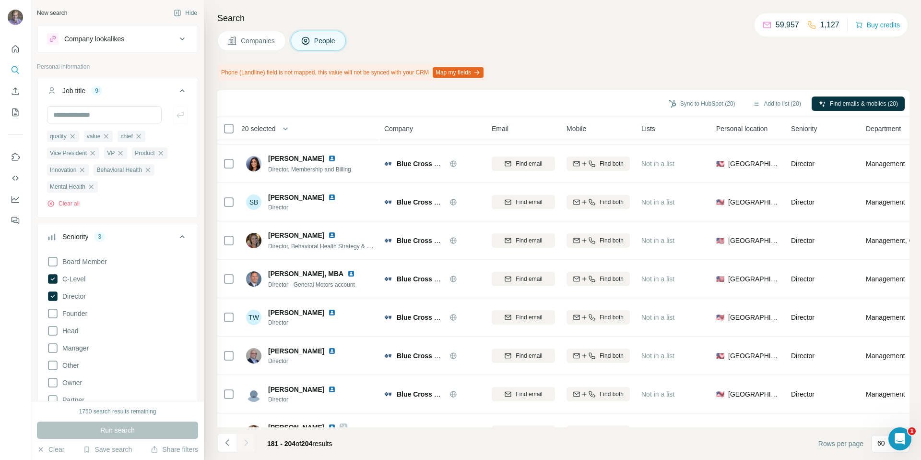
scroll to position [263, 0]
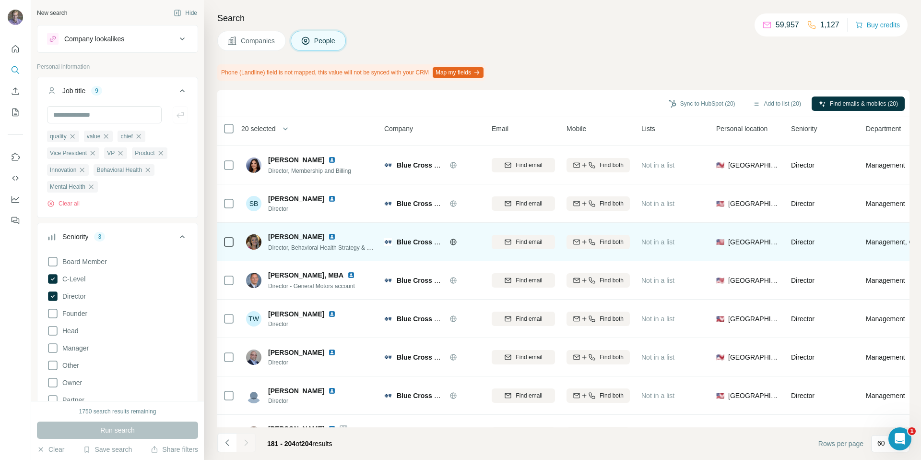
click at [228, 248] on div at bounding box center [229, 241] width 12 height 26
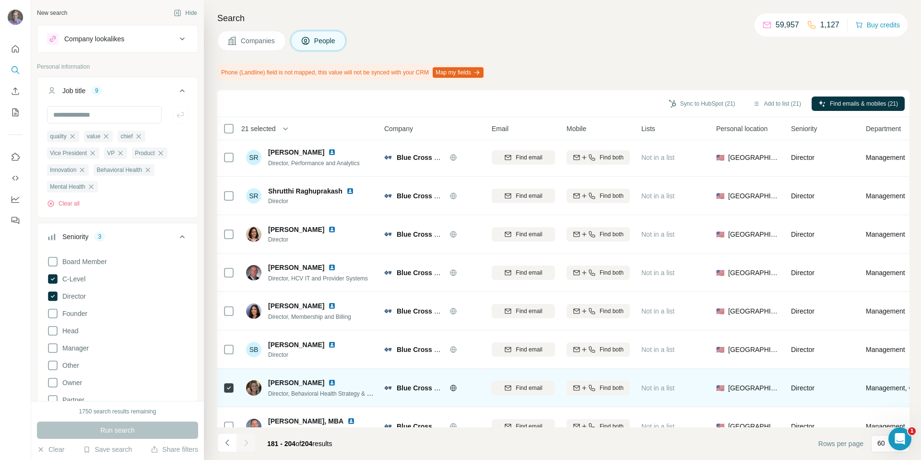
scroll to position [117, 0]
click at [330, 380] on img at bounding box center [332, 383] width 8 height 8
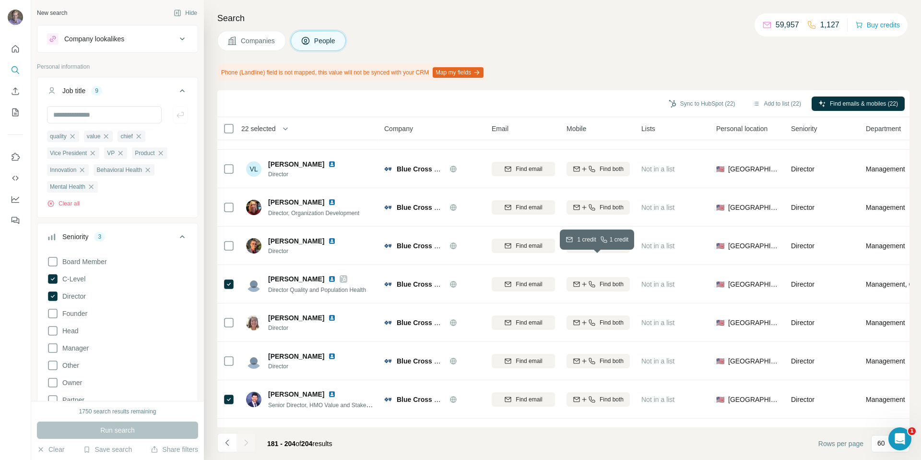
scroll to position [640, 0]
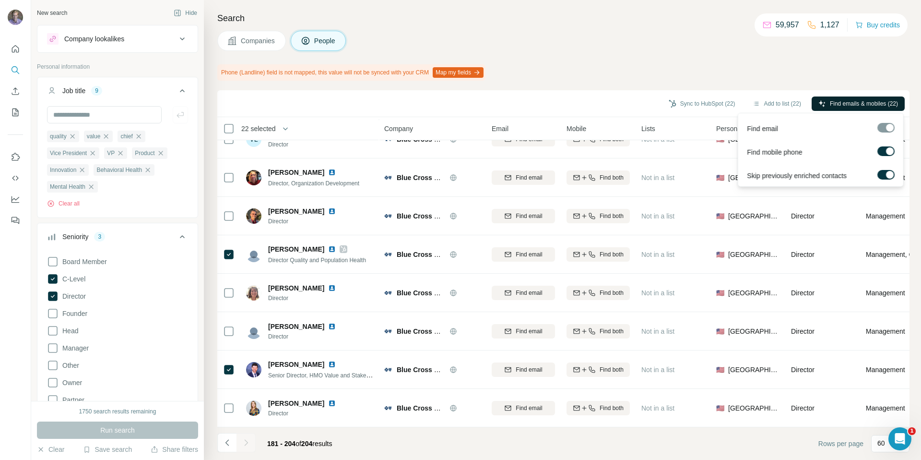
click at [849, 100] on span "Find emails & mobiles (22)" at bounding box center [864, 103] width 68 height 9
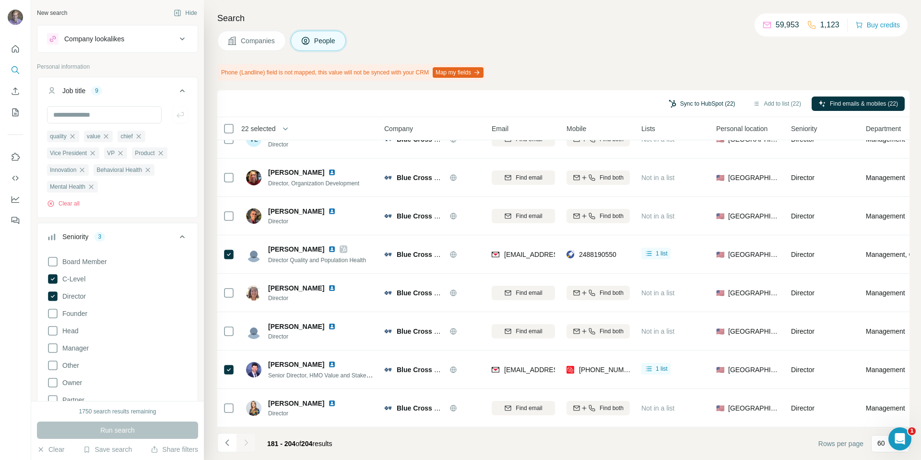
click at [685, 107] on button "Sync to HubSpot (22)" at bounding box center [702, 103] width 80 height 14
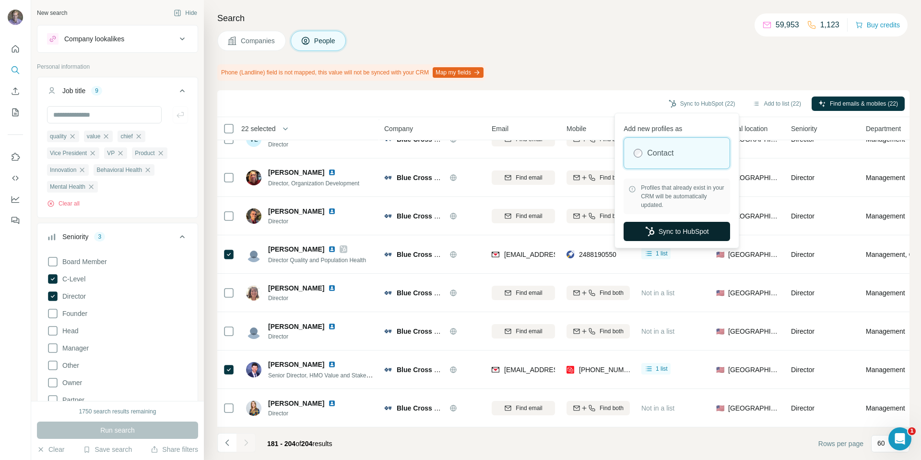
click at [672, 229] on button "Sync to HubSpot" at bounding box center [677, 231] width 107 height 19
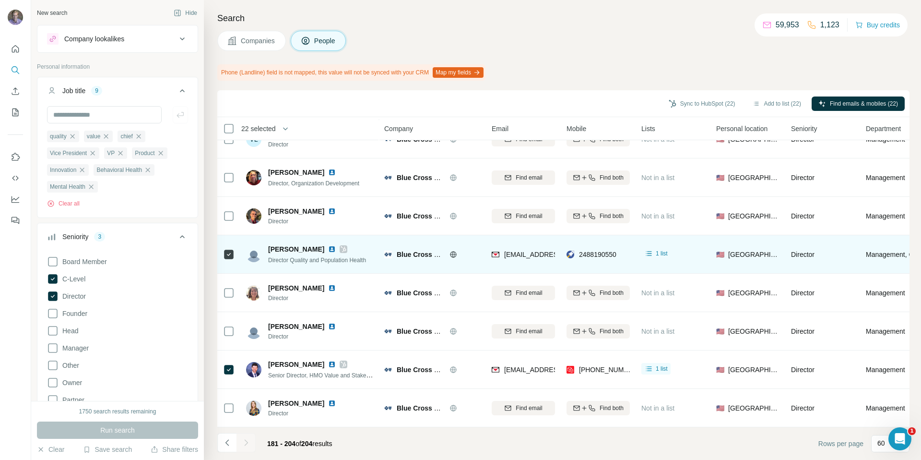
click at [328, 245] on img at bounding box center [332, 249] width 8 height 8
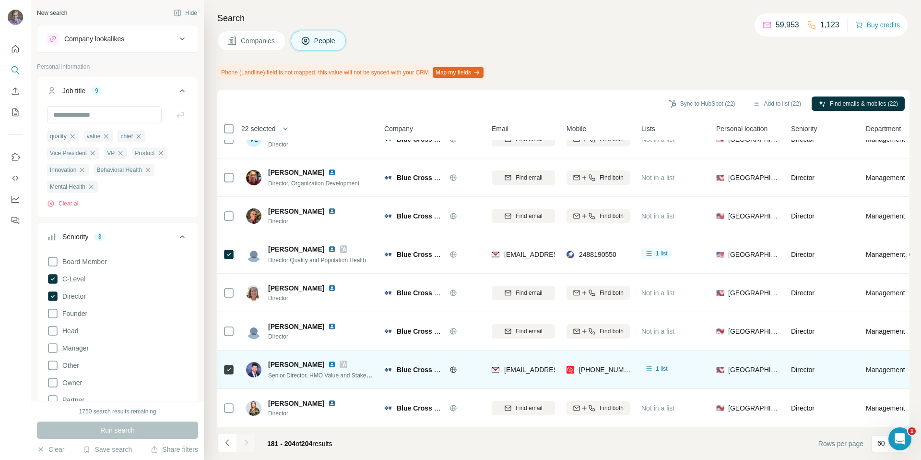
click at [328, 360] on img at bounding box center [332, 364] width 8 height 8
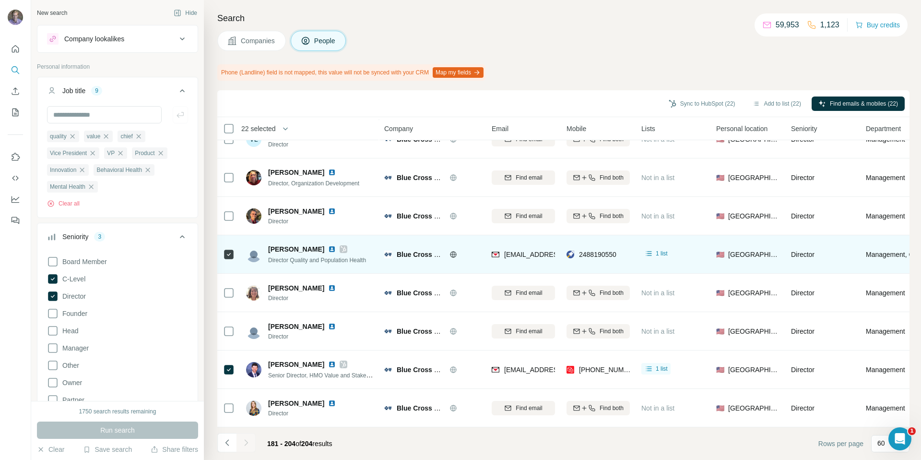
click at [328, 245] on img at bounding box center [332, 249] width 8 height 8
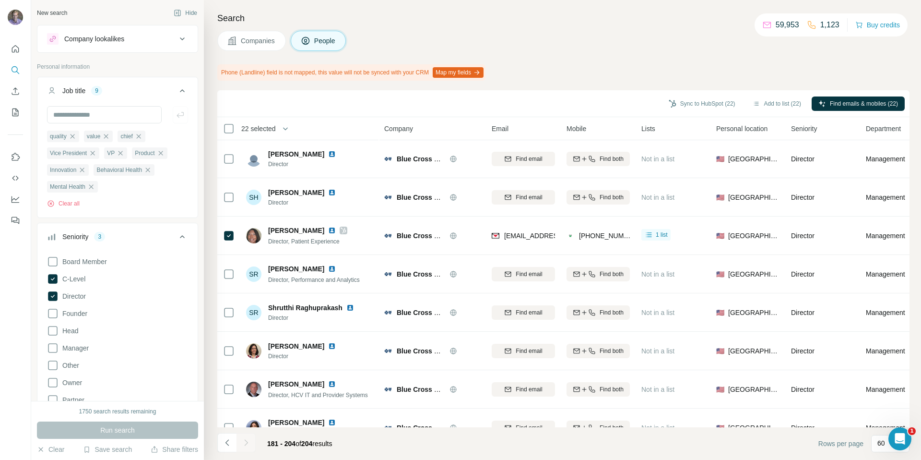
scroll to position [0, 0]
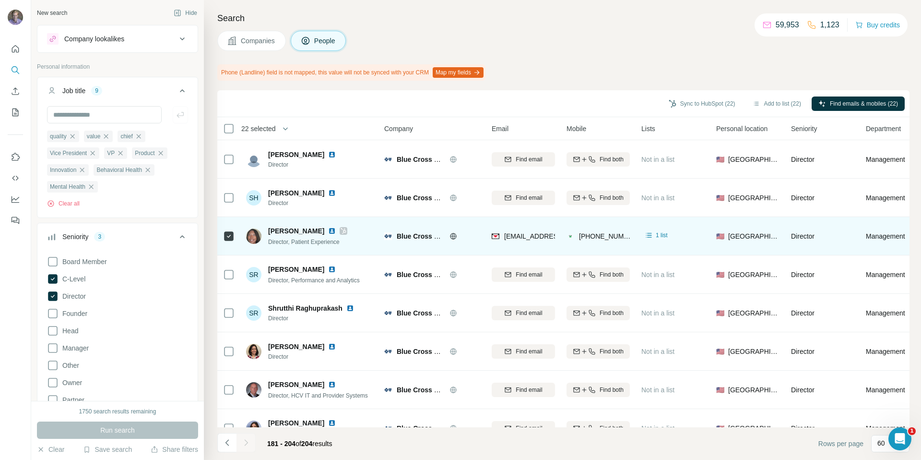
click at [328, 228] on img at bounding box center [332, 231] width 8 height 8
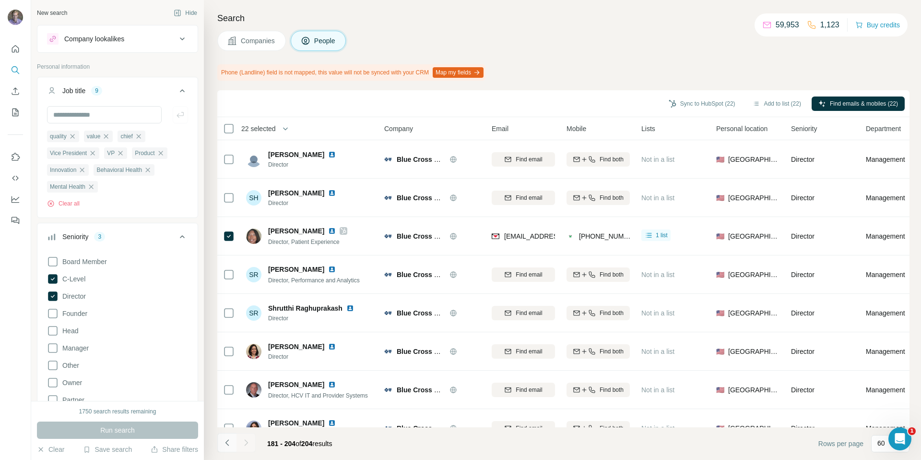
click at [227, 438] on icon "Navigate to previous page" at bounding box center [228, 443] width 10 height 10
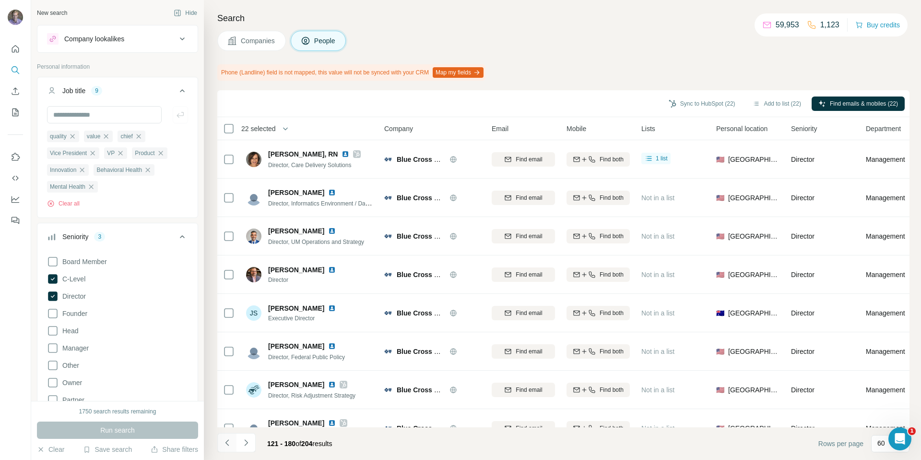
click at [229, 446] on icon "Navigate to previous page" at bounding box center [228, 443] width 10 height 10
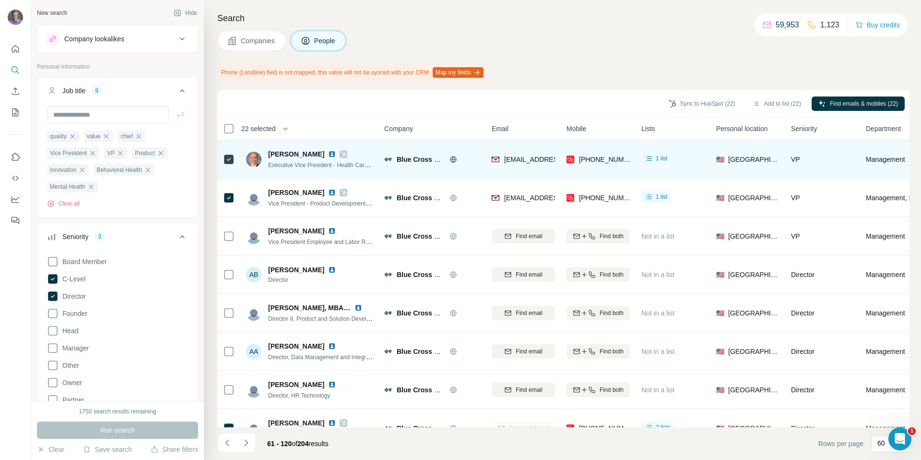
click at [328, 153] on img at bounding box center [332, 154] width 8 height 8
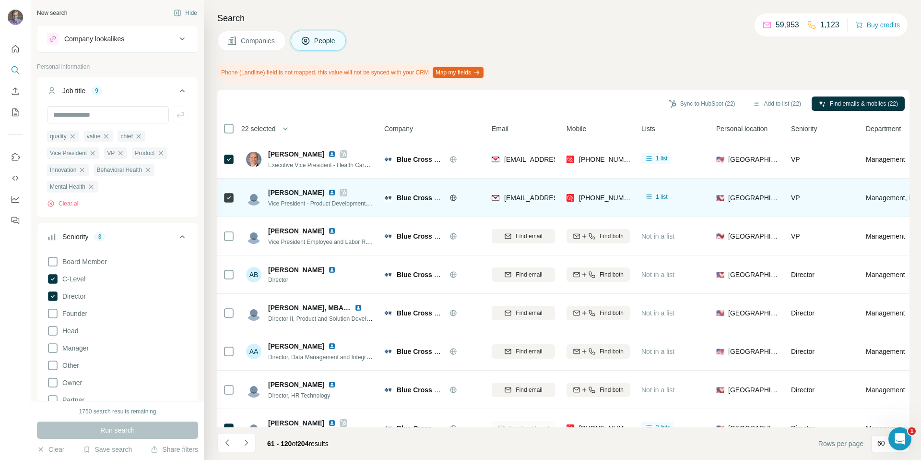
click at [328, 194] on img at bounding box center [332, 193] width 8 height 8
click at [328, 193] on img at bounding box center [332, 193] width 8 height 8
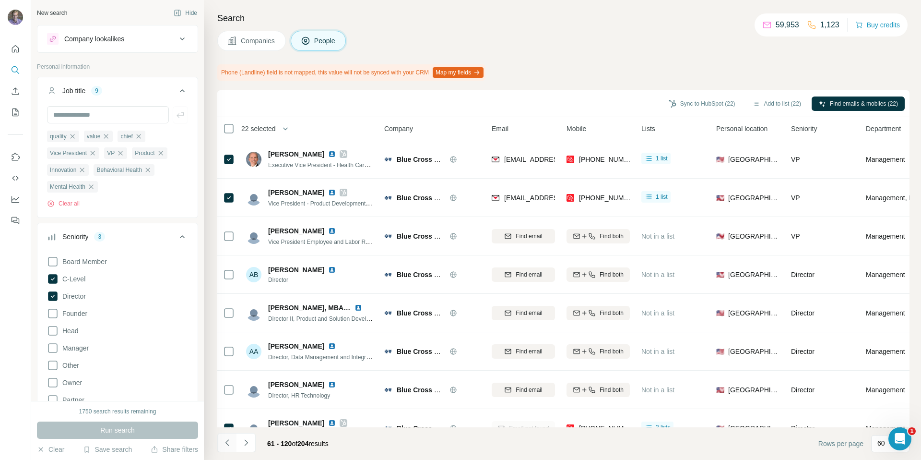
click at [229, 446] on icon "Navigate to previous page" at bounding box center [228, 443] width 10 height 10
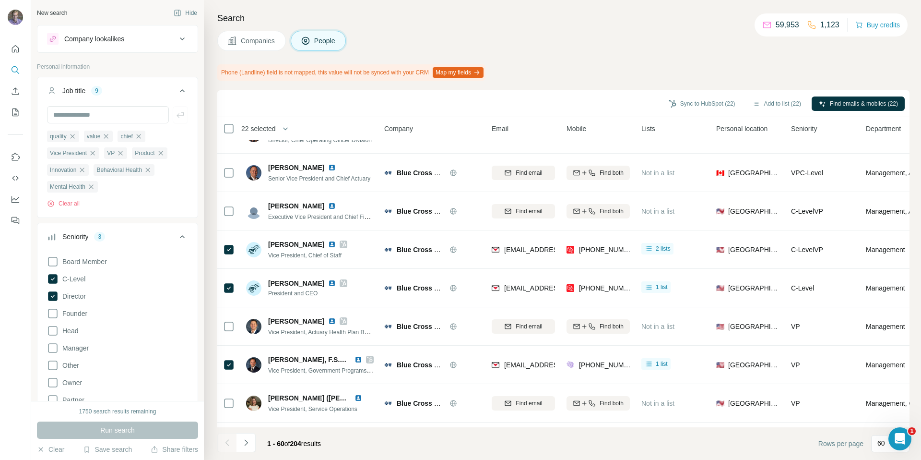
scroll to position [379, 0]
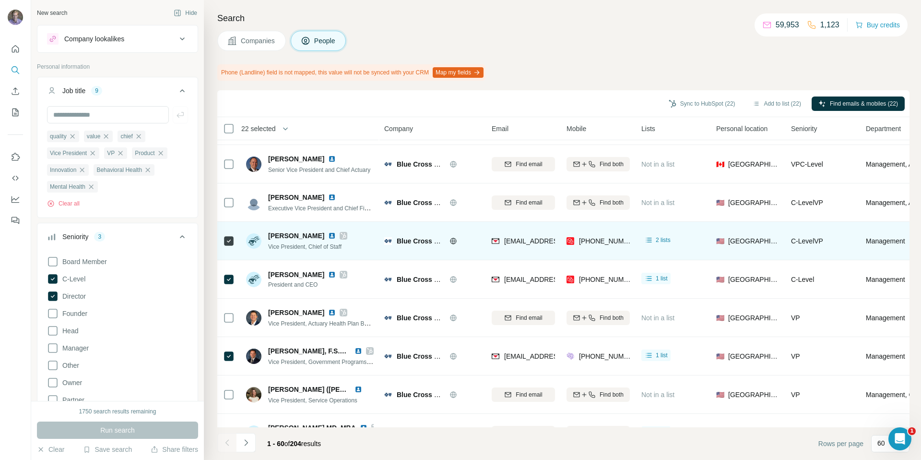
click at [328, 232] on img at bounding box center [332, 236] width 8 height 8
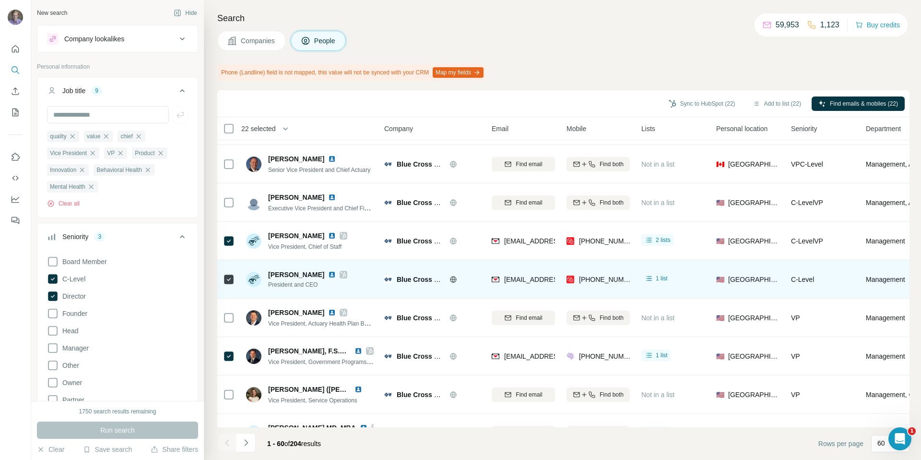
click at [255, 283] on img at bounding box center [253, 279] width 15 height 15
click at [328, 274] on img at bounding box center [332, 275] width 8 height 8
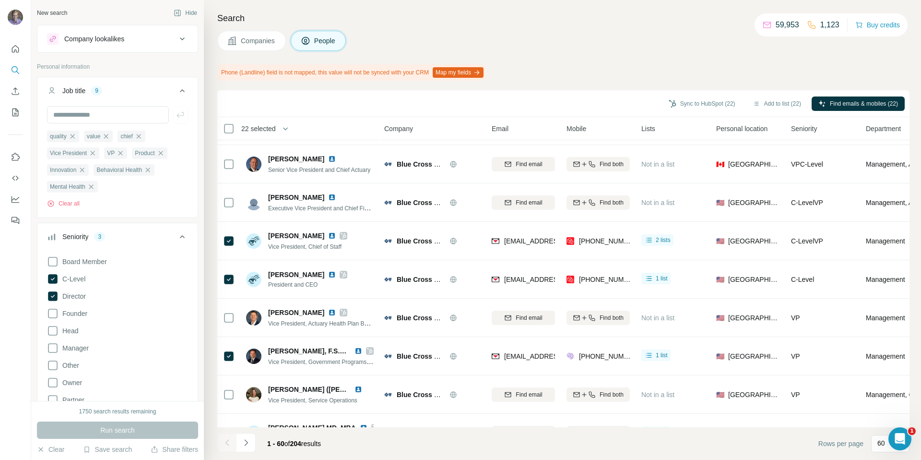
click at [253, 45] on span "Companies" at bounding box center [258, 41] width 35 height 10
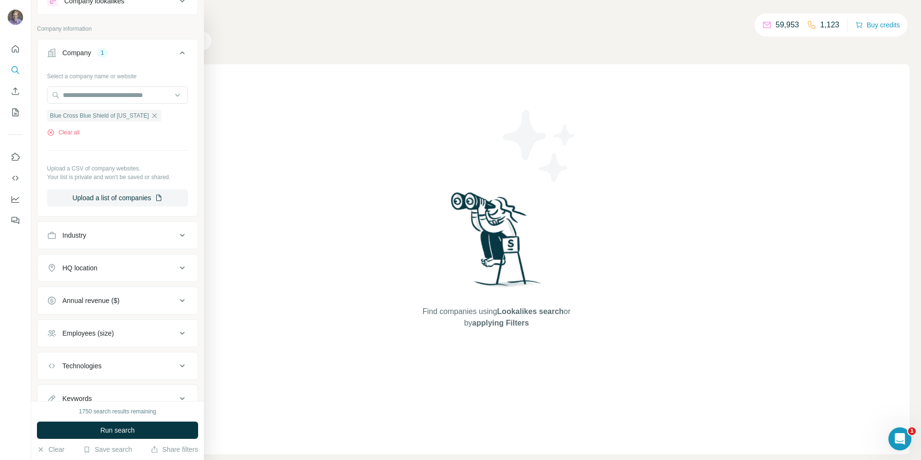
scroll to position [41, 0]
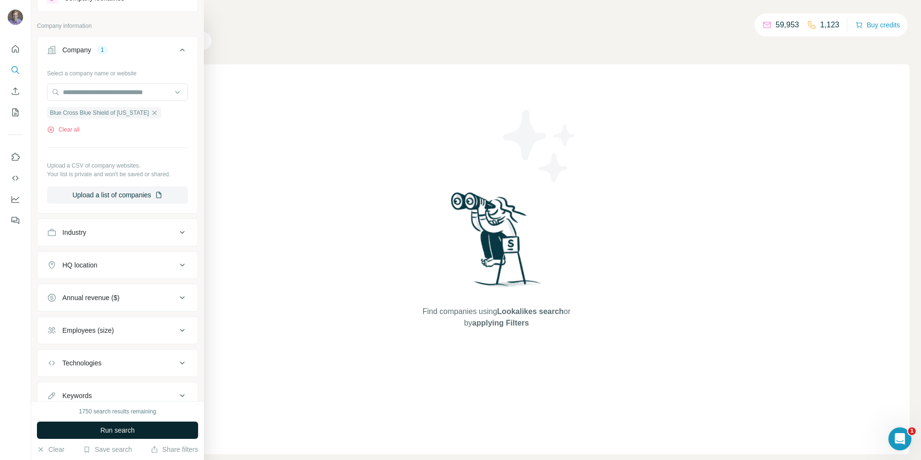
click at [103, 430] on span "Run search" at bounding box center [117, 430] width 35 height 10
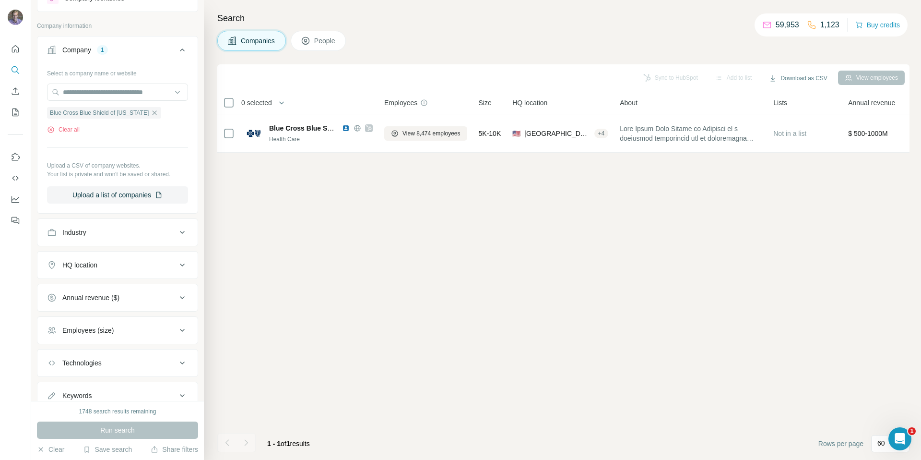
scroll to position [0, 0]
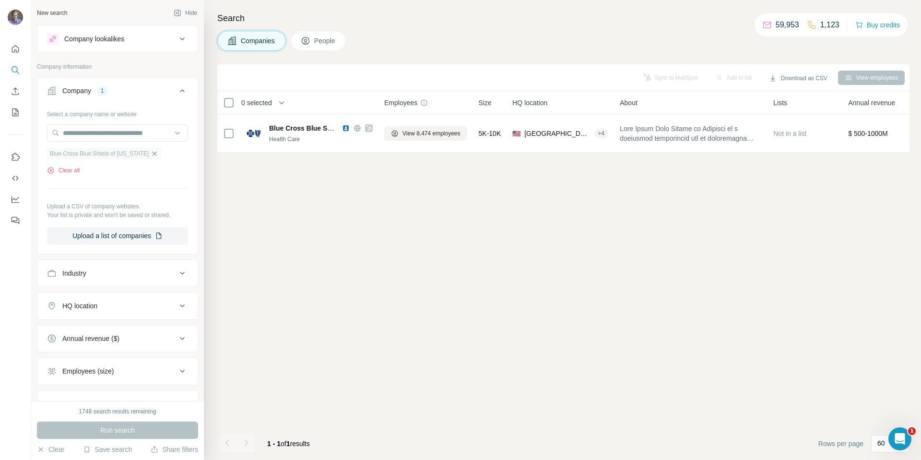
click at [151, 155] on icon "button" at bounding box center [155, 154] width 8 height 8
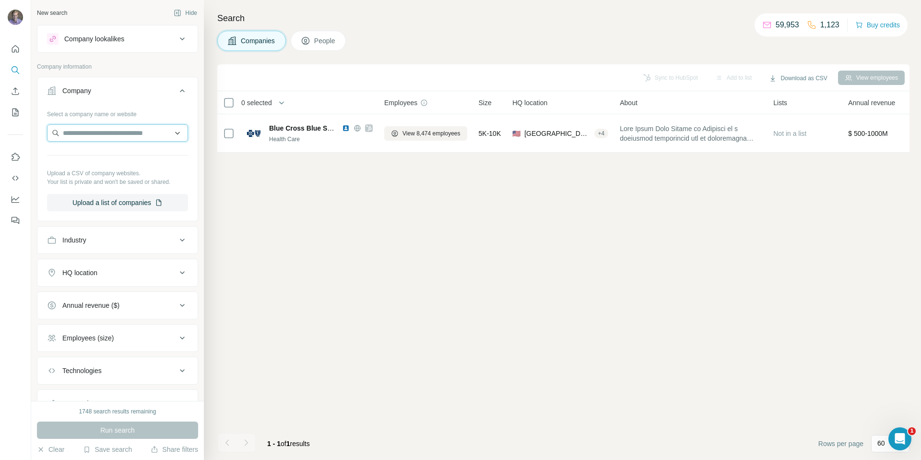
click at [127, 136] on input "text" at bounding box center [117, 132] width 141 height 17
type input "**********"
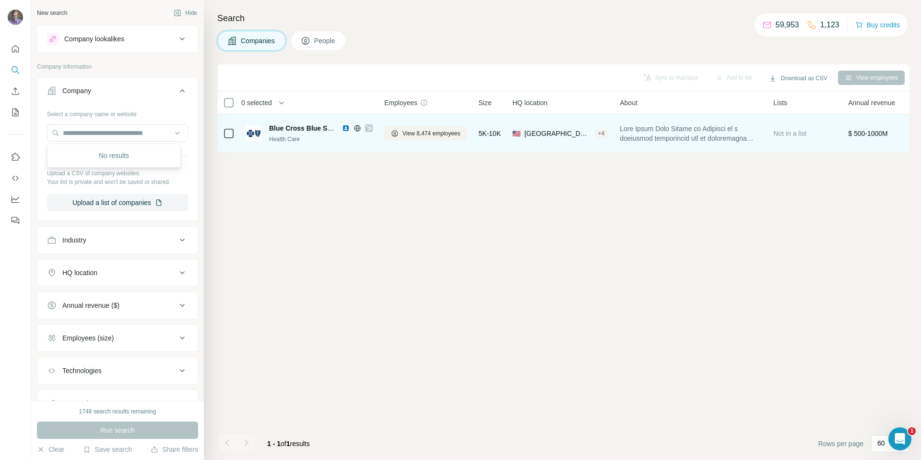
click at [302, 129] on span "Blue Cross Blue Shield of [US_STATE]" at bounding box center [330, 128] width 122 height 8
click at [435, 136] on span "View 8,474 employees" at bounding box center [432, 133] width 58 height 9
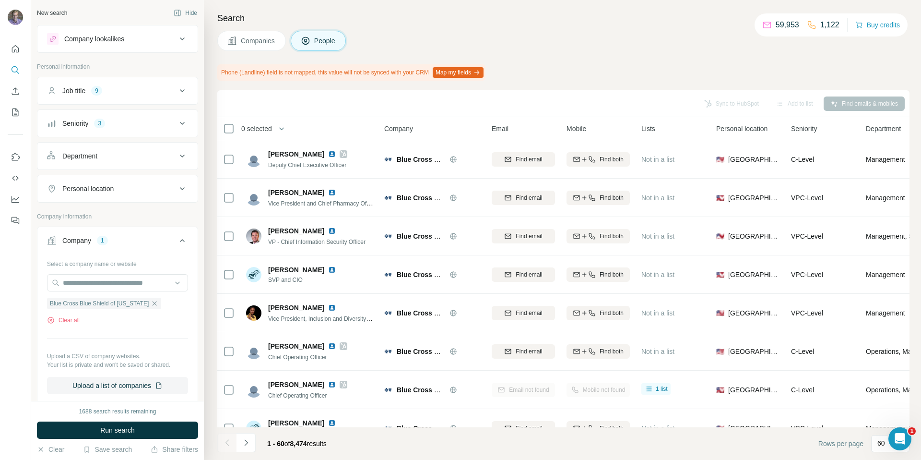
click at [178, 121] on icon at bounding box center [183, 124] width 12 height 12
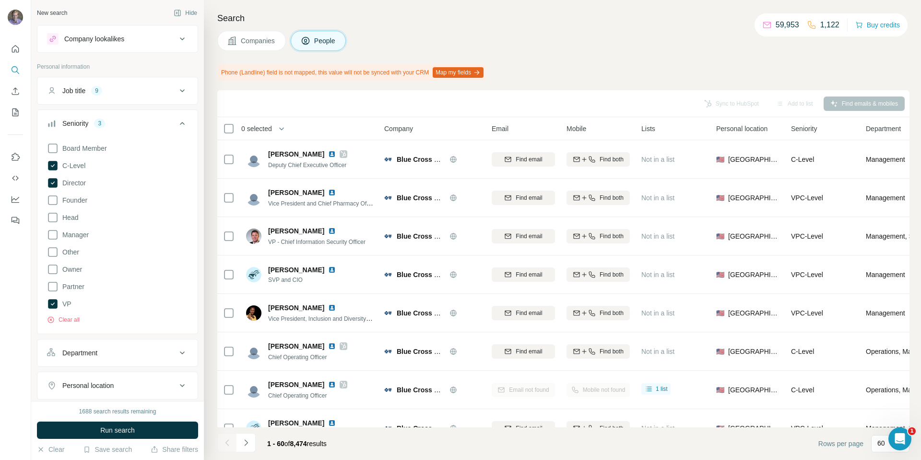
click at [178, 121] on icon at bounding box center [183, 124] width 12 height 12
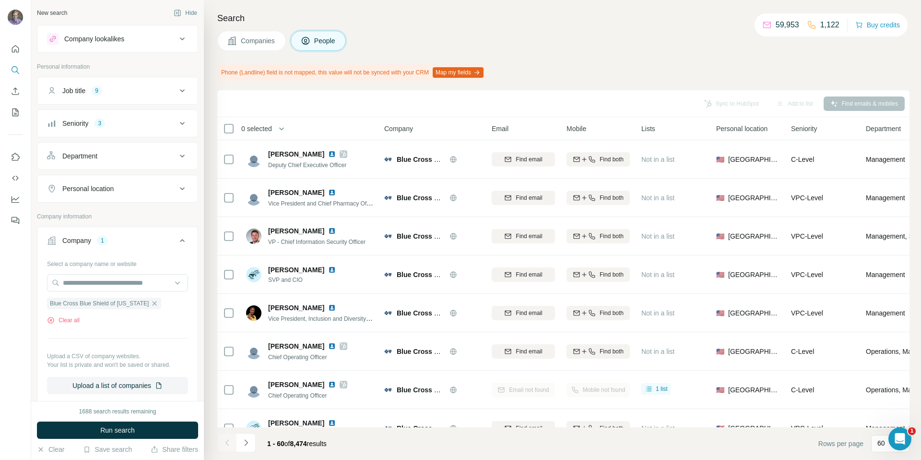
click at [137, 443] on div "1688 search results remaining Run search Clear Save search Share filters" at bounding box center [117, 430] width 173 height 59
click at [129, 433] on span "Run search" at bounding box center [117, 430] width 35 height 10
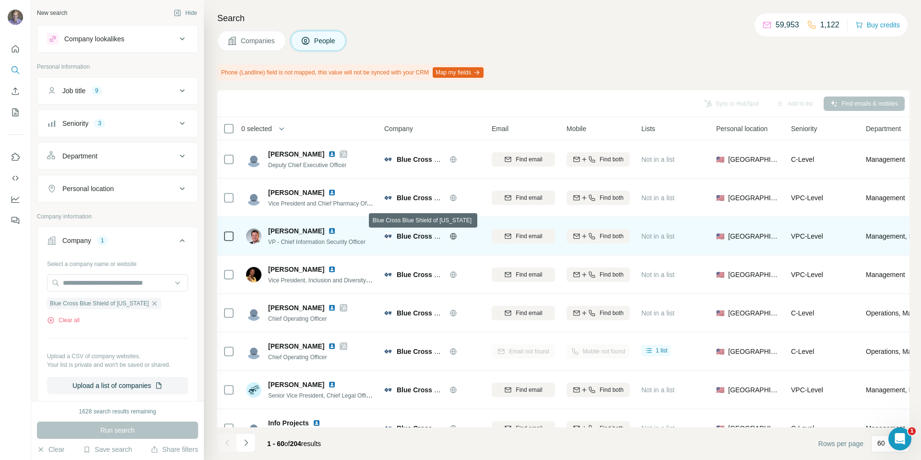
click at [416, 234] on span "Blue Cross Blue Shield of [US_STATE]" at bounding box center [458, 236] width 122 height 8
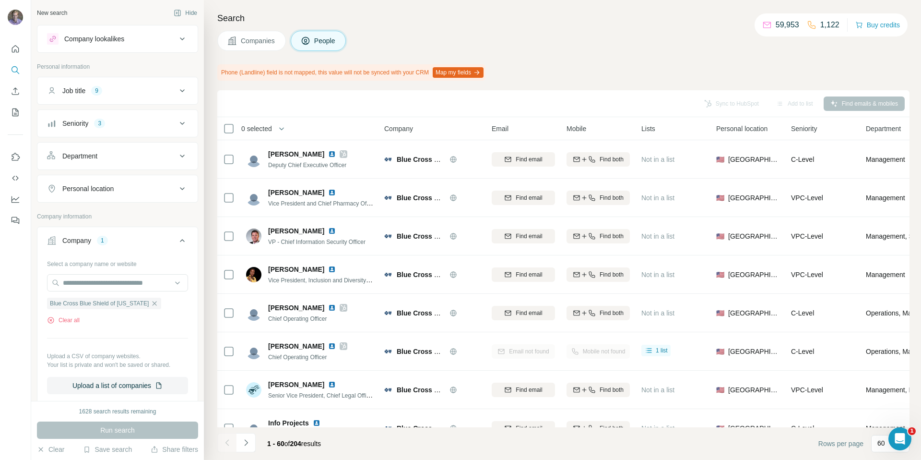
click at [157, 87] on div "Job title 9" at bounding box center [112, 91] width 130 height 10
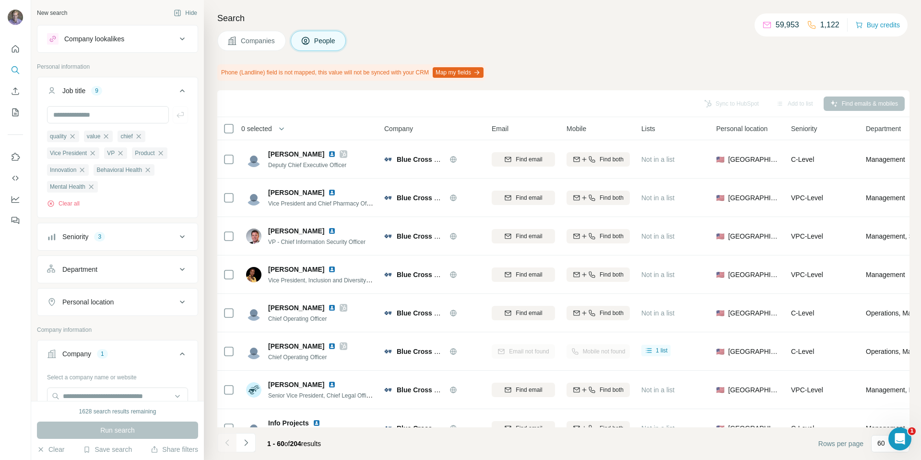
click at [177, 35] on icon at bounding box center [183, 39] width 12 height 12
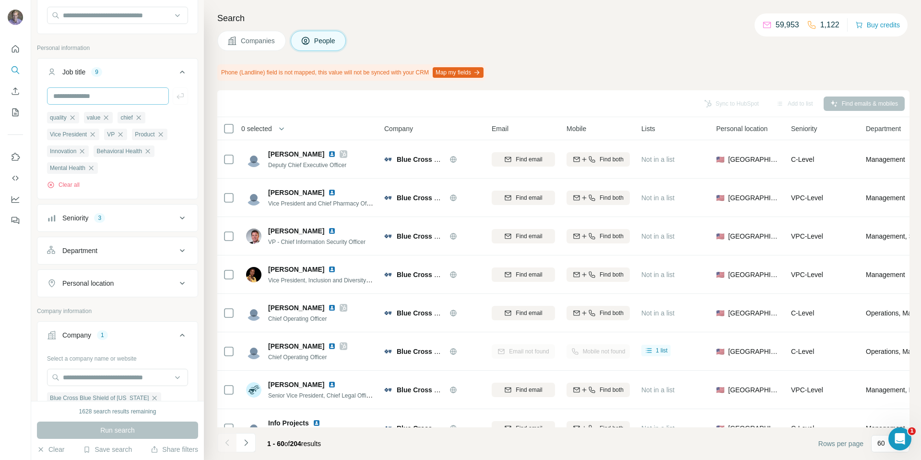
scroll to position [94, 0]
click at [178, 218] on icon at bounding box center [183, 218] width 12 height 12
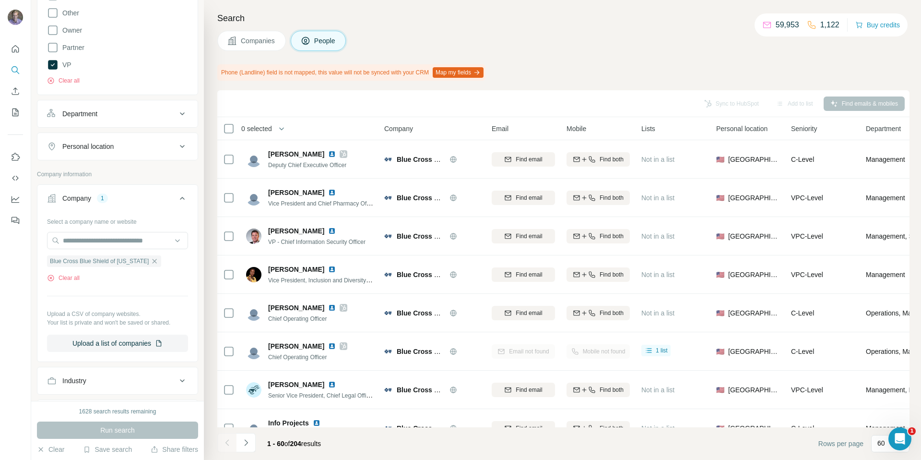
scroll to position [428, 0]
click at [151, 264] on icon "button" at bounding box center [155, 260] width 8 height 8
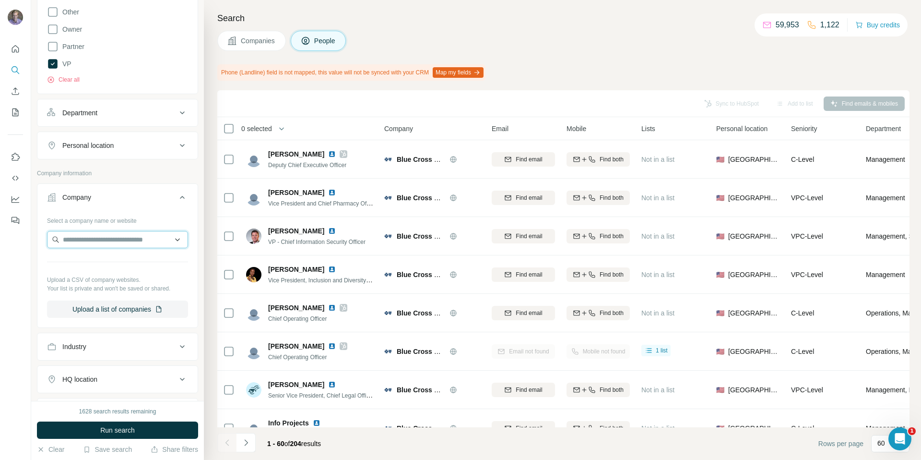
click at [114, 245] on input "text" at bounding box center [117, 239] width 141 height 17
type input "**********"
click at [100, 426] on span "Run search" at bounding box center [117, 430] width 35 height 10
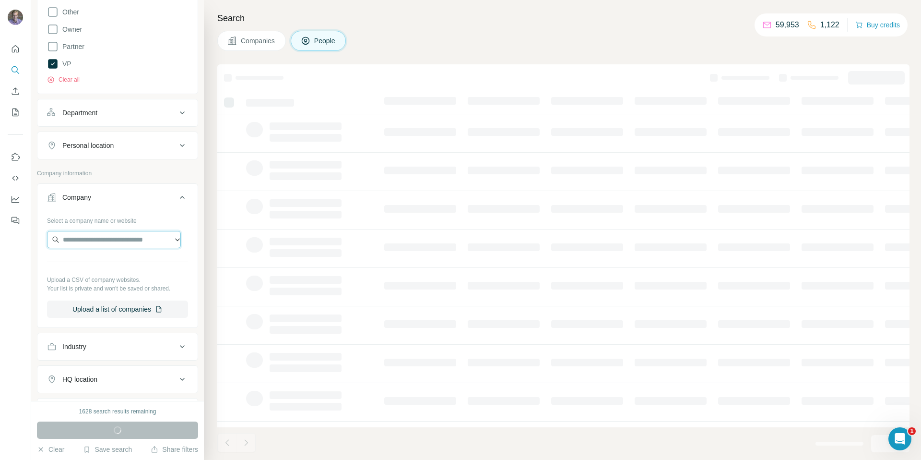
click at [97, 239] on input "text" at bounding box center [114, 239] width 134 height 17
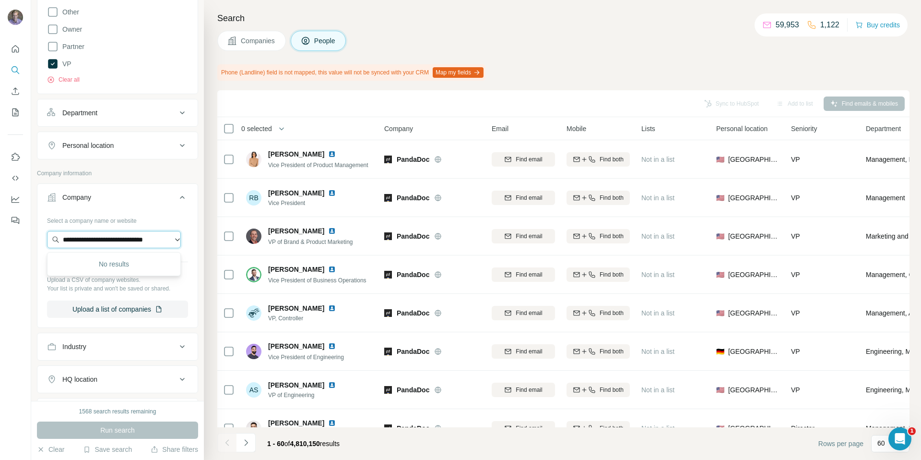
click at [110, 248] on input "**********" at bounding box center [114, 239] width 134 height 17
click at [121, 244] on input "**********" at bounding box center [114, 239] width 134 height 17
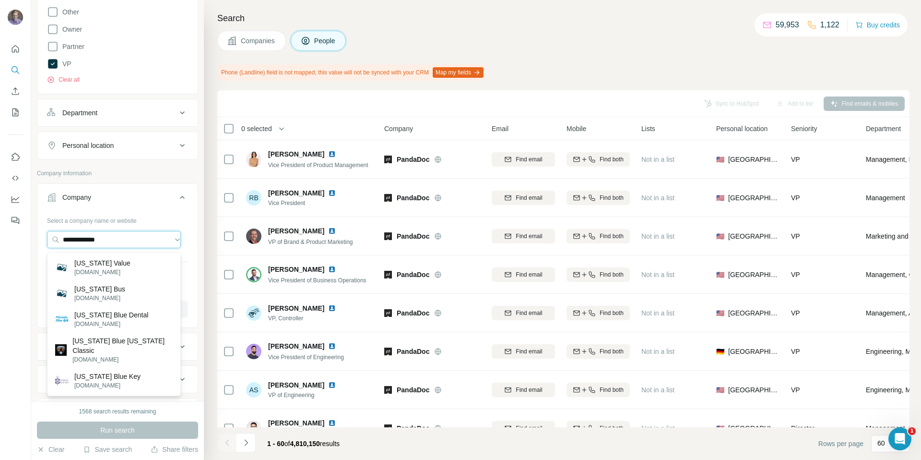
type input "**********"
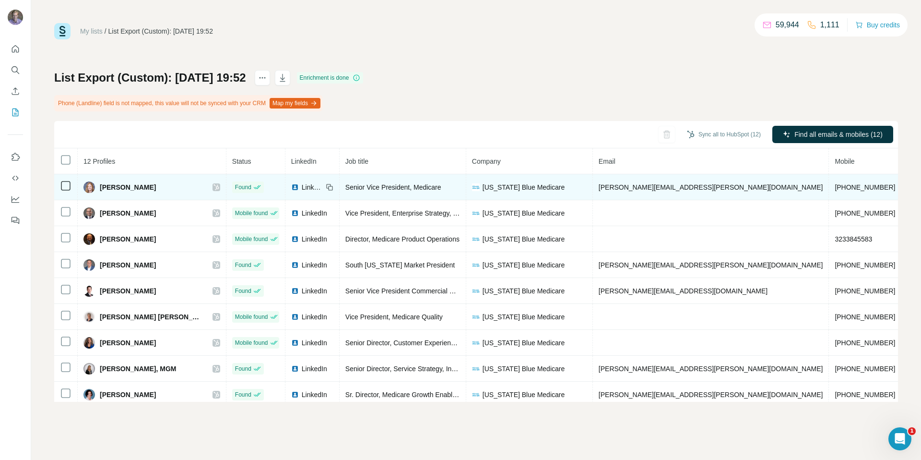
click at [326, 186] on icon at bounding box center [330, 187] width 8 height 8
